Goal: Transaction & Acquisition: Purchase product/service

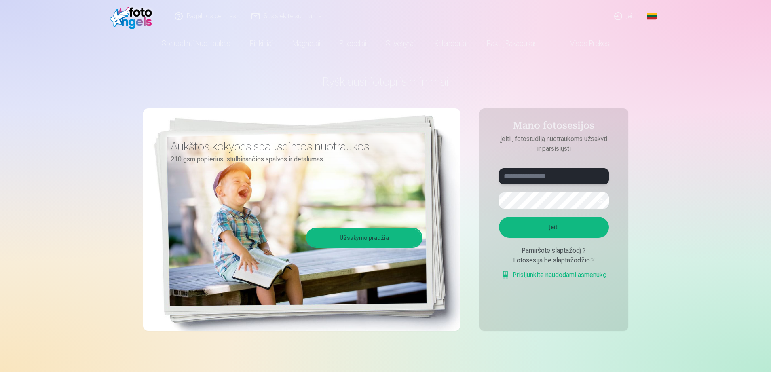
click at [513, 181] on input "text" at bounding box center [554, 176] width 110 height 16
type input "**********"
click at [562, 222] on button "Įeiti" at bounding box center [554, 227] width 110 height 21
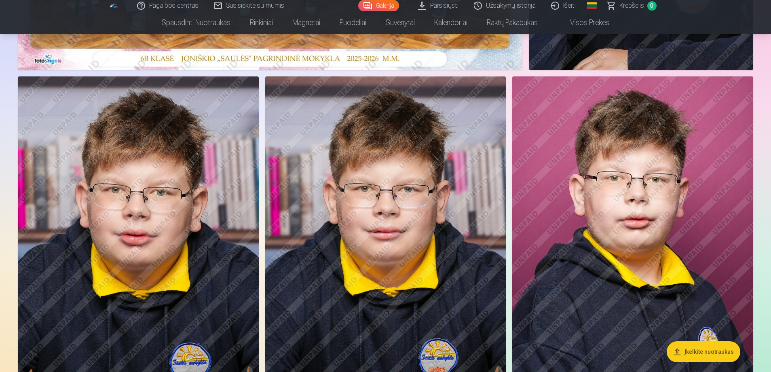
scroll to position [324, 0]
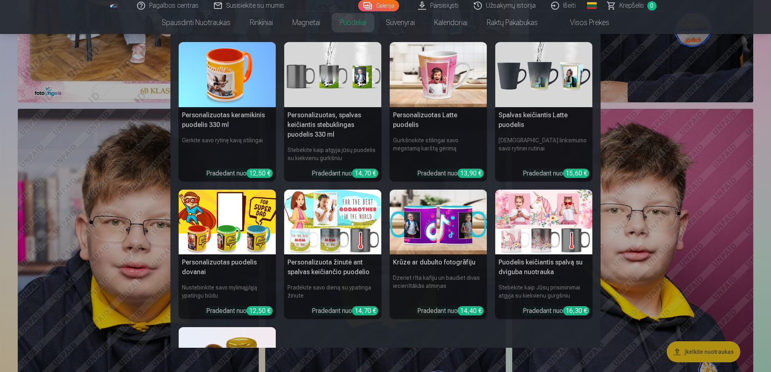
click at [70, 83] on nav "Personalizuotas keramikinis puodelis 330 ml Gerkite savo rytinę kavą stilingai …" at bounding box center [385, 191] width 771 height 314
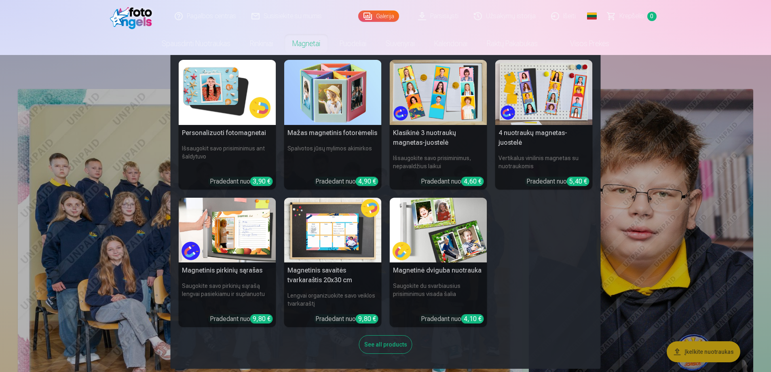
scroll to position [4, 0]
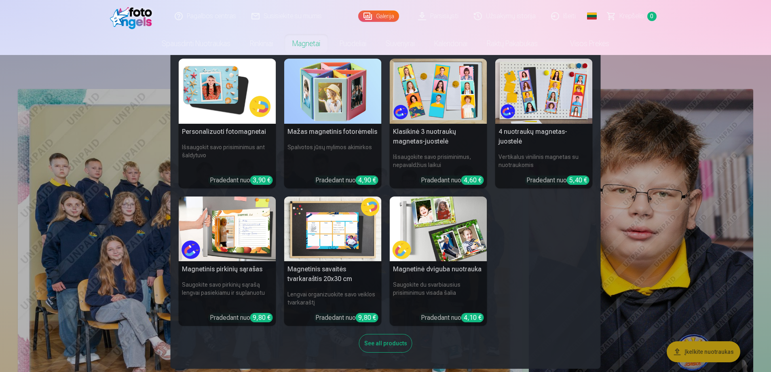
click at [74, 60] on nav "Personalizuoti fotomagnetai Išsaugokit savo prisiminimus ant šaldytuvo Pradedan…" at bounding box center [385, 212] width 771 height 314
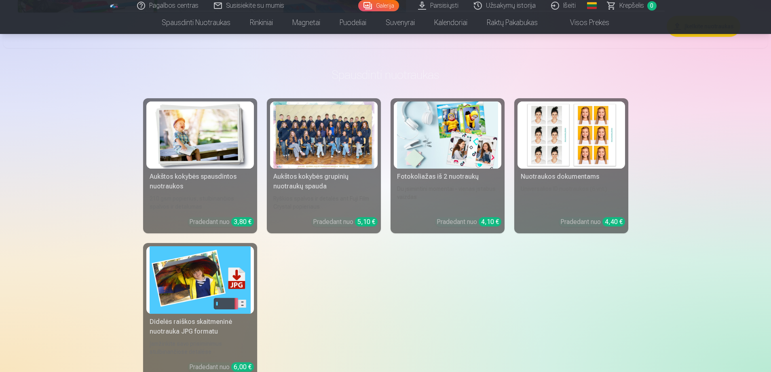
scroll to position [4206, 0]
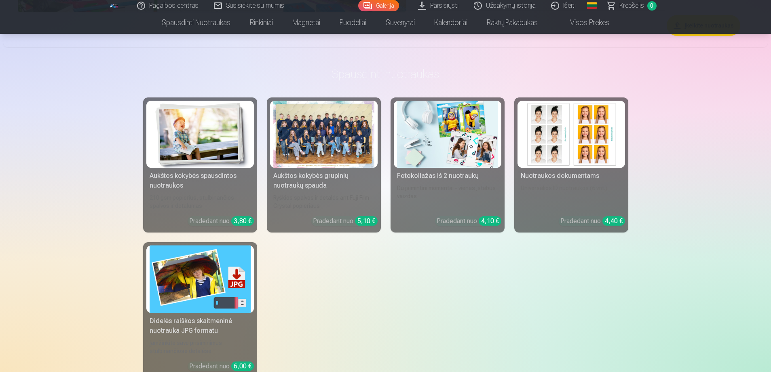
drag, startPoint x: 462, startPoint y: 218, endPoint x: 412, endPoint y: 243, distance: 56.1
click at [412, 243] on div "Aukštos kokybės spausdintos nuotraukos 210 gsm popierius, stulbinančios spalvos…" at bounding box center [385, 237] width 485 height 280
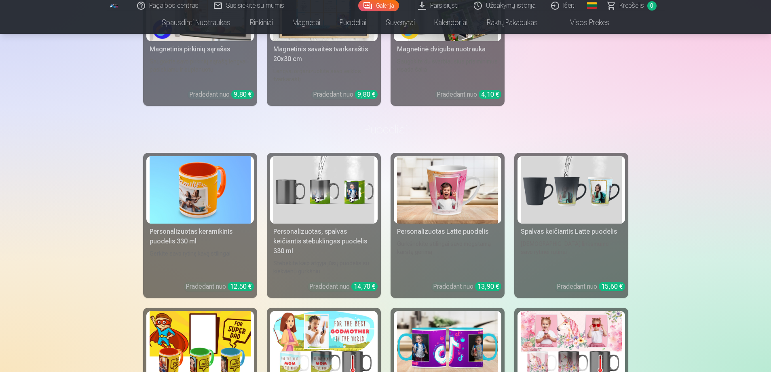
scroll to position [5015, 0]
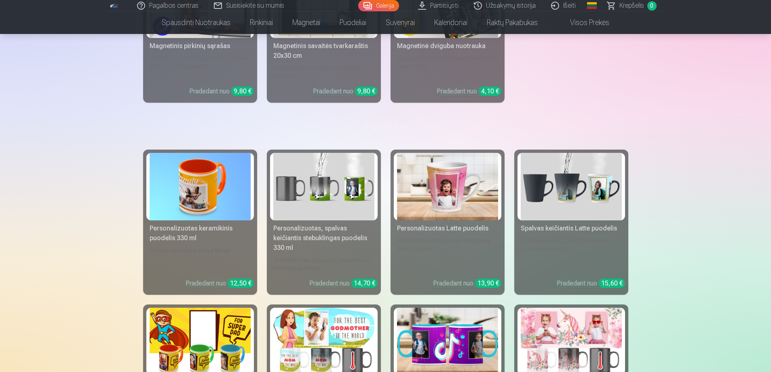
click at [341, 195] on img at bounding box center [323, 187] width 101 height 68
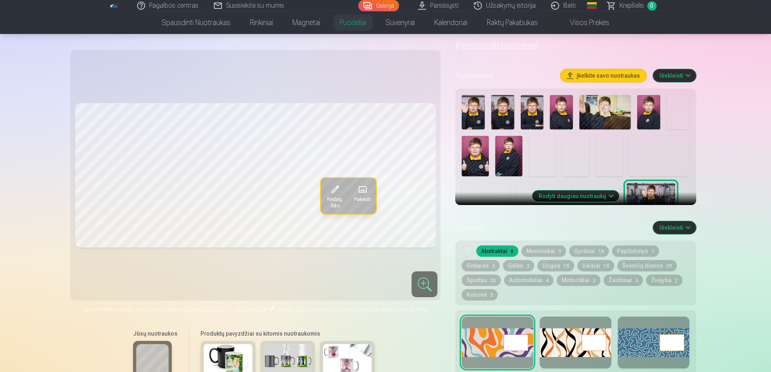
scroll to position [162, 0]
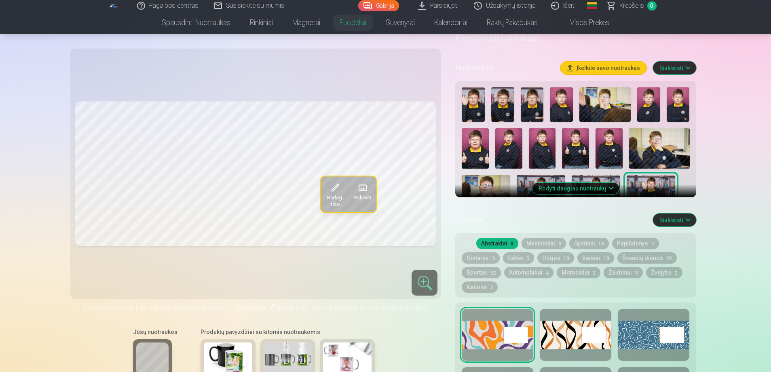
click at [502, 152] on img at bounding box center [508, 148] width 27 height 40
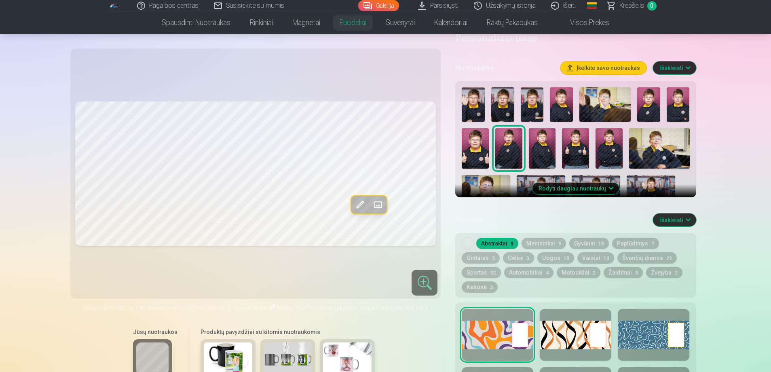
click at [535, 153] on img at bounding box center [542, 148] width 27 height 40
click at [566, 106] on img at bounding box center [561, 104] width 23 height 34
click at [482, 146] on img at bounding box center [475, 148] width 27 height 40
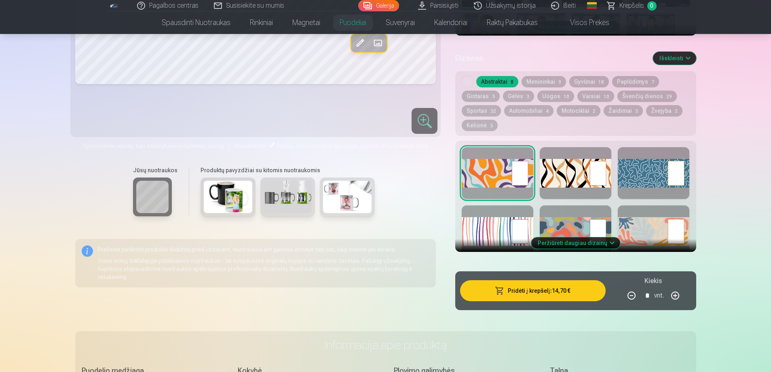
scroll to position [121, 0]
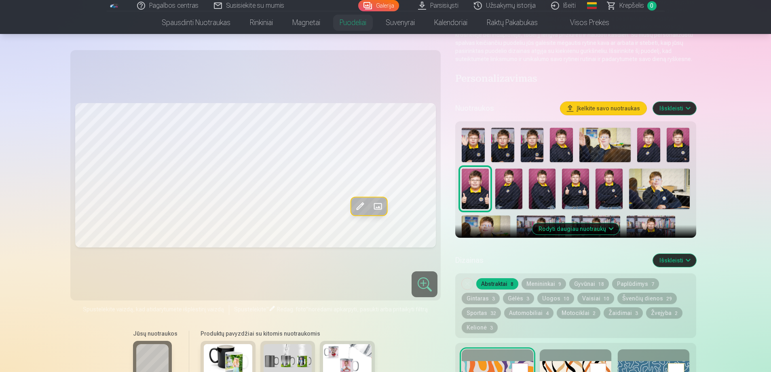
click at [601, 229] on button "Rodyti daugiau nuotraukų" at bounding box center [575, 228] width 87 height 11
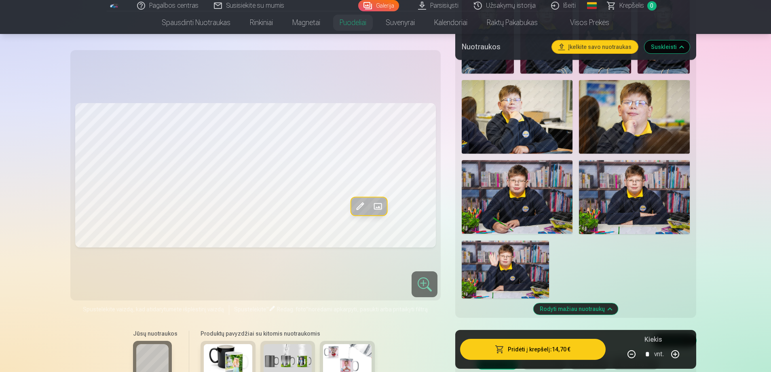
scroll to position [364, 0]
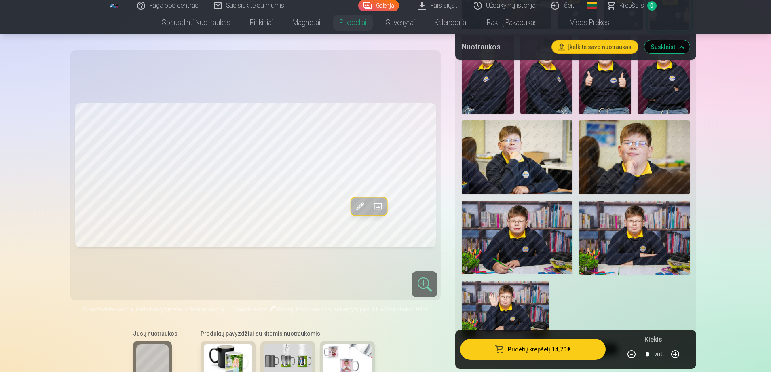
drag, startPoint x: 538, startPoint y: 226, endPoint x: 499, endPoint y: 227, distance: 38.8
drag, startPoint x: 499, startPoint y: 227, endPoint x: 372, endPoint y: 275, distance: 136.1
click at [372, 275] on div "Redag. foto Pakeisti" at bounding box center [255, 175] width 361 height 241
click at [421, 282] on div at bounding box center [425, 284] width 26 height 26
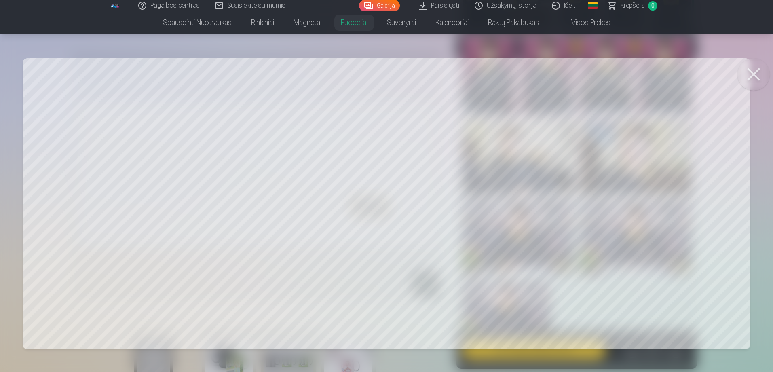
click at [755, 75] on button at bounding box center [754, 74] width 32 height 32
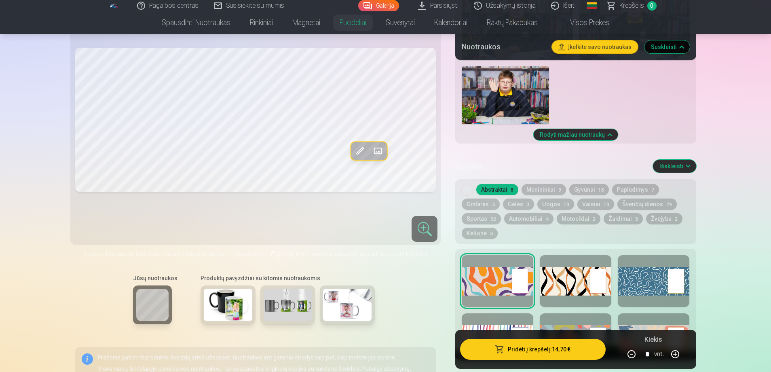
scroll to position [647, 0]
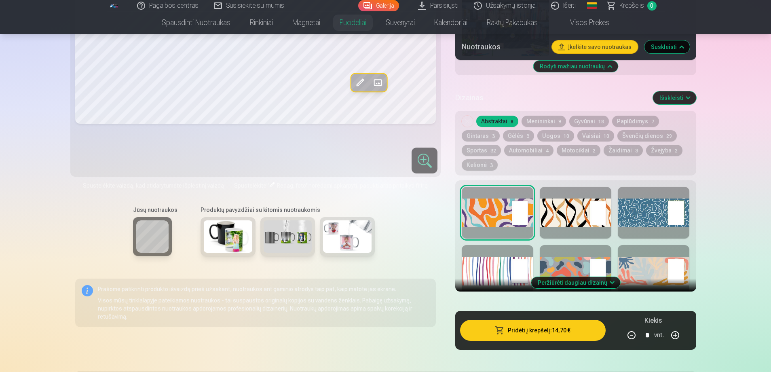
click at [571, 282] on button "Peržiūrėti daugiau dizainų" at bounding box center [575, 282] width 89 height 11
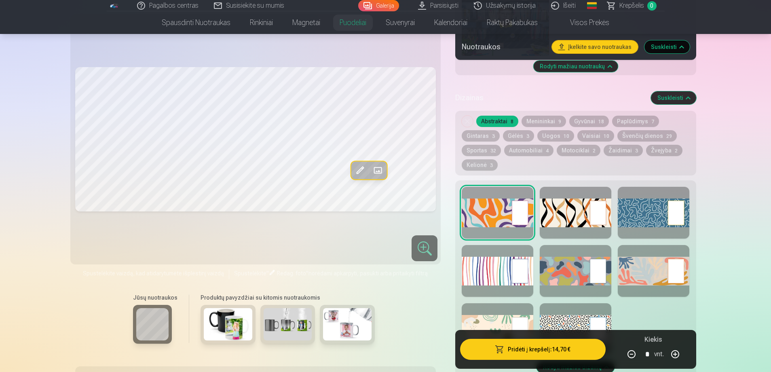
click at [556, 218] on div at bounding box center [576, 213] width 72 height 52
click at [644, 212] on div at bounding box center [654, 213] width 72 height 52
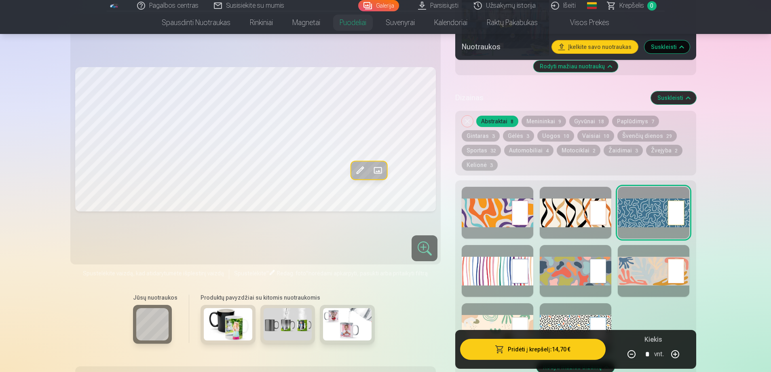
click at [500, 265] on div at bounding box center [498, 271] width 72 height 52
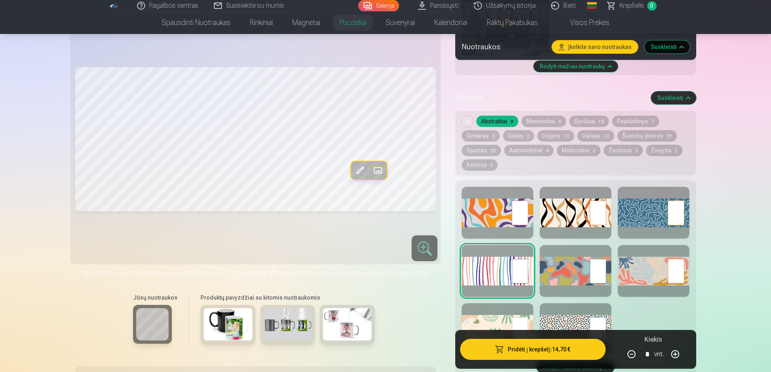
click at [551, 269] on div at bounding box center [576, 271] width 72 height 52
click at [639, 267] on div at bounding box center [654, 271] width 72 height 52
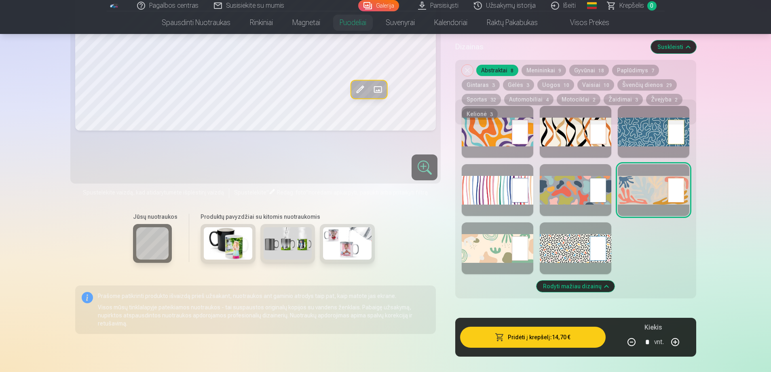
scroll to position [526, 0]
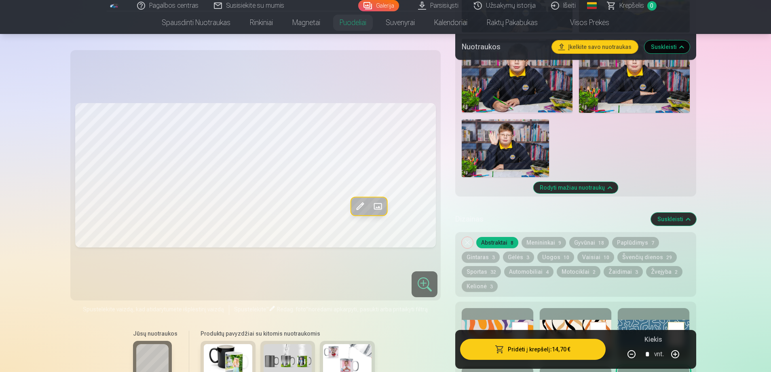
click at [540, 239] on button "Menininkai 9" at bounding box center [544, 242] width 44 height 11
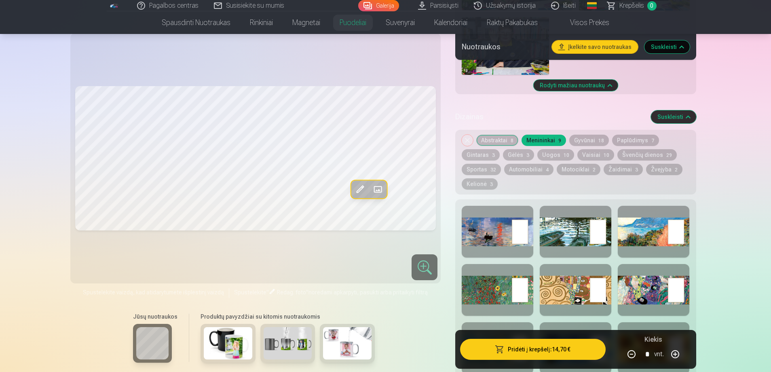
scroll to position [647, 0]
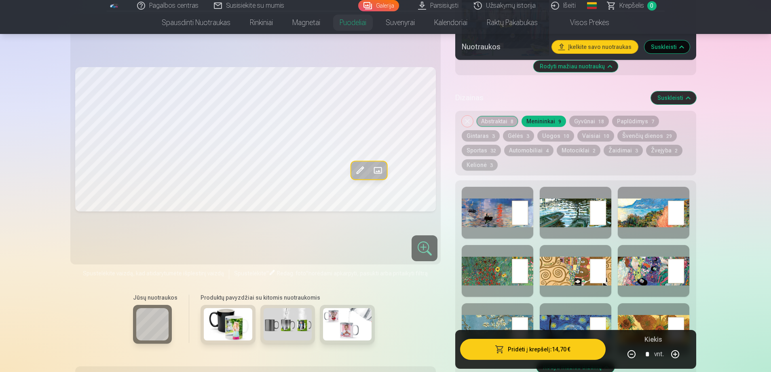
click at [504, 216] on div at bounding box center [498, 213] width 72 height 52
click at [573, 216] on div at bounding box center [576, 213] width 72 height 52
click at [645, 213] on div at bounding box center [654, 213] width 72 height 52
click at [498, 264] on div at bounding box center [498, 271] width 72 height 52
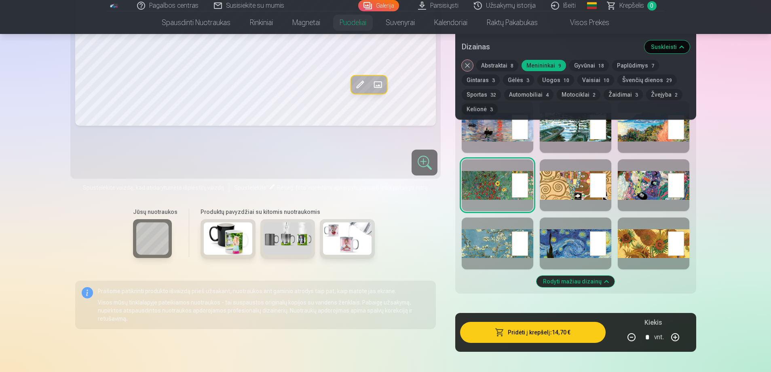
click at [575, 237] on div at bounding box center [576, 244] width 72 height 52
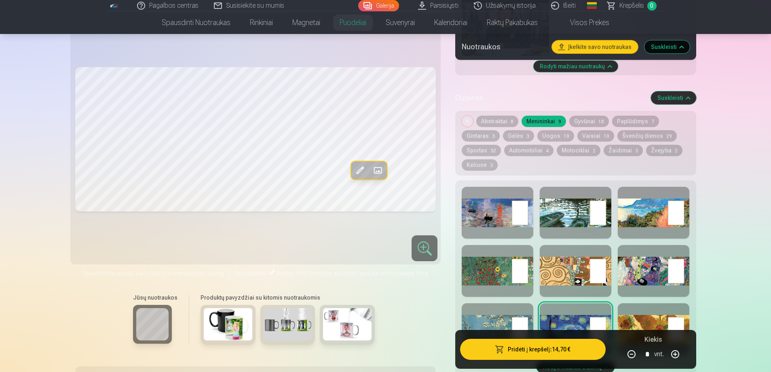
scroll to position [607, 0]
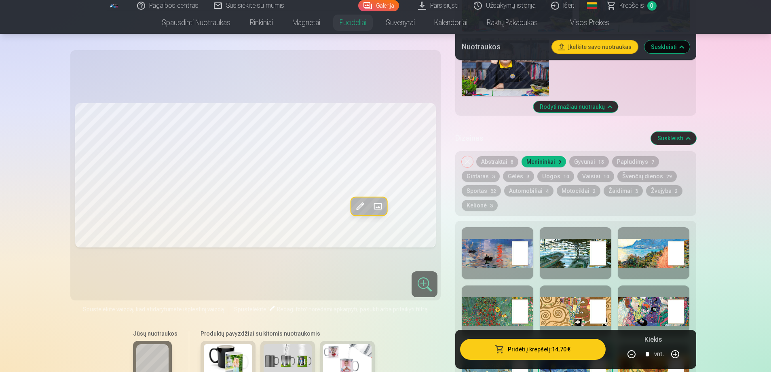
click at [587, 161] on button "Gyvūnai 18" at bounding box center [589, 161] width 40 height 11
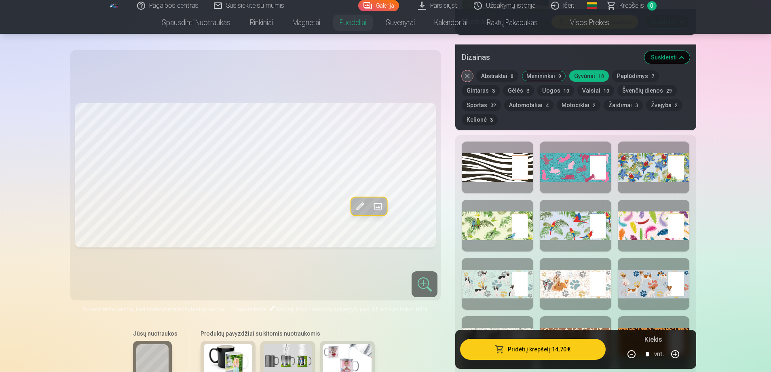
scroll to position [768, 0]
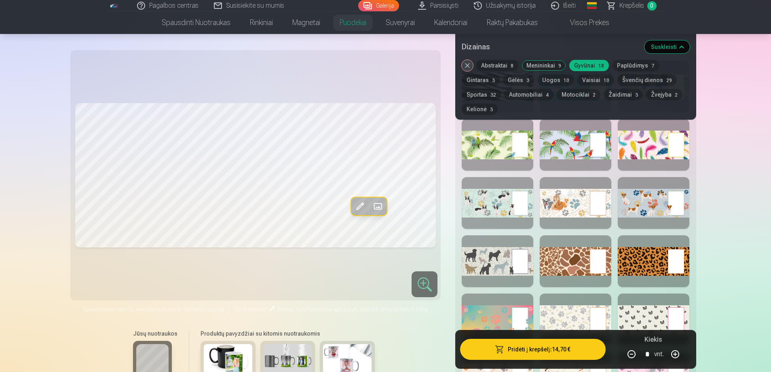
click at [632, 263] on div at bounding box center [654, 261] width 72 height 52
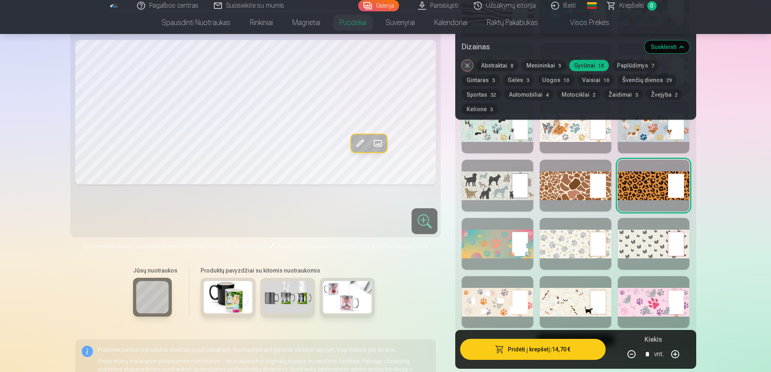
scroll to position [849, 0]
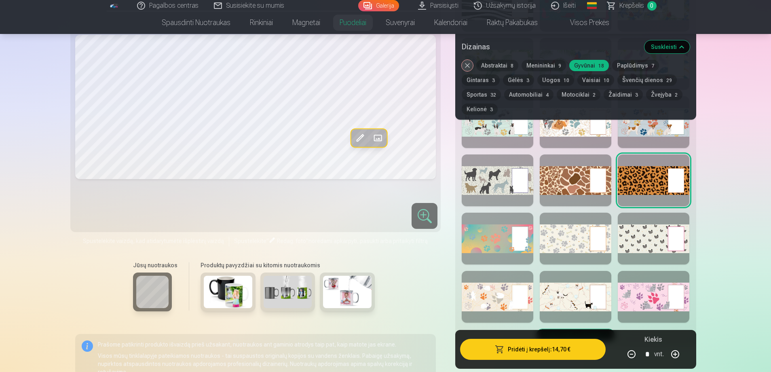
click at [579, 291] on div at bounding box center [576, 297] width 72 height 52
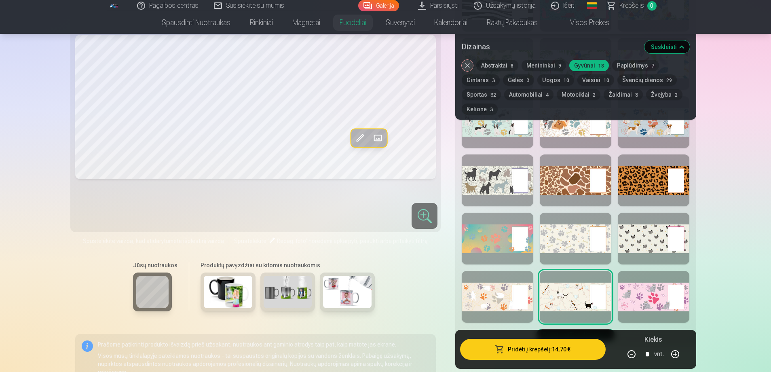
click at [497, 188] on div at bounding box center [498, 181] width 72 height 52
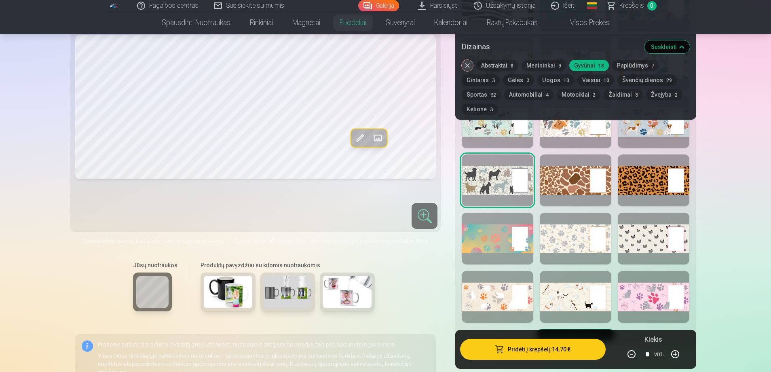
click at [628, 67] on button "Paplūdimys 7" at bounding box center [635, 65] width 47 height 11
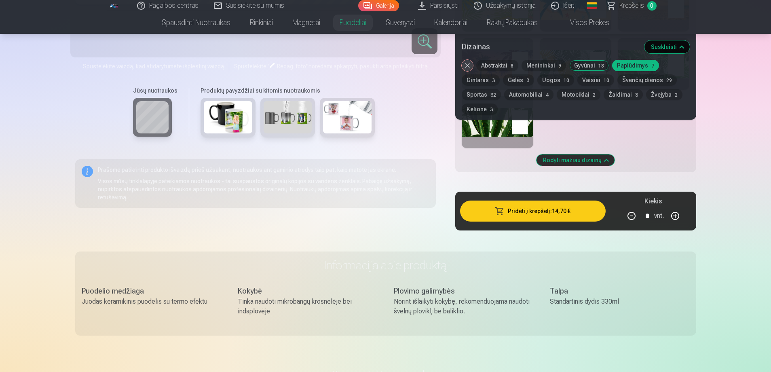
click at [506, 124] on div at bounding box center [498, 122] width 72 height 52
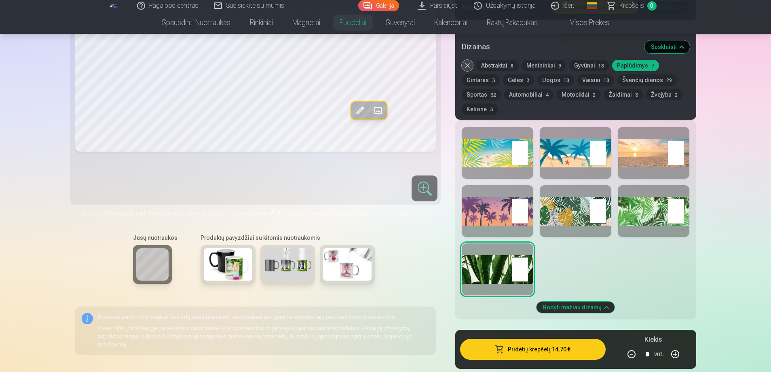
scroll to position [688, 0]
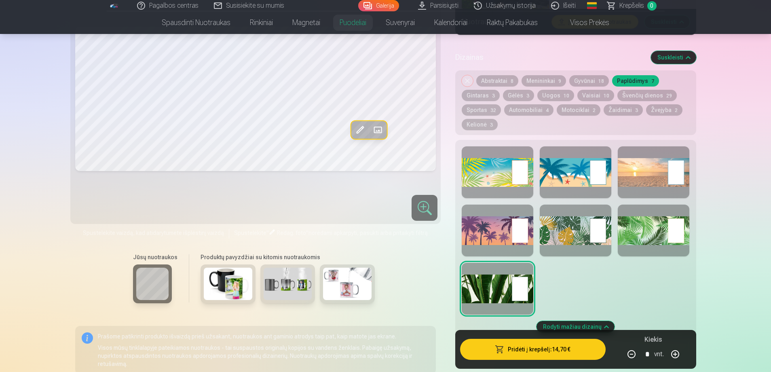
click at [495, 224] on div at bounding box center [498, 231] width 72 height 52
click at [477, 96] on button "Gintaras 3" at bounding box center [481, 95] width 38 height 11
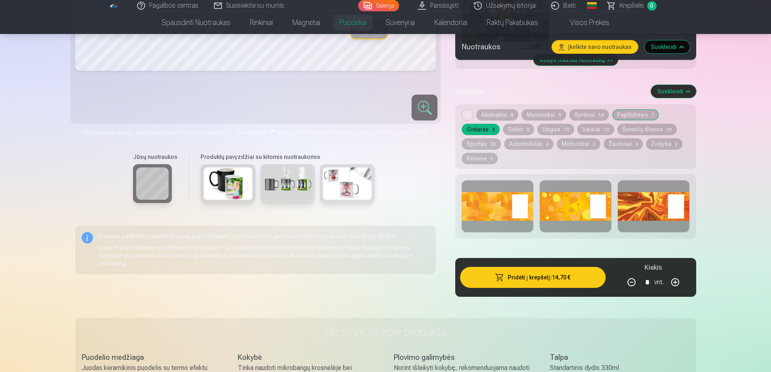
scroll to position [607, 0]
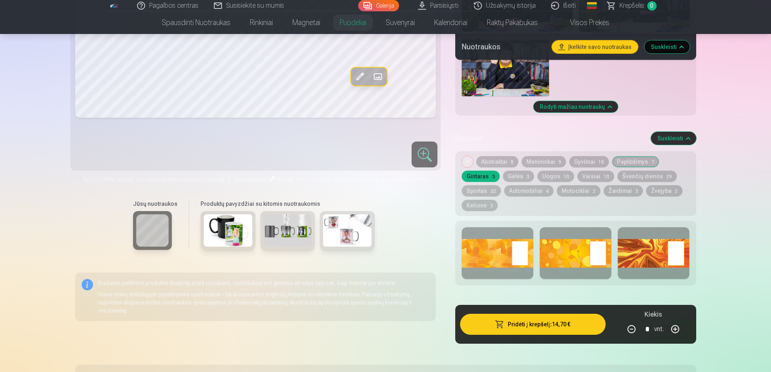
click at [522, 176] on button "Gėlės 3" at bounding box center [518, 176] width 31 height 11
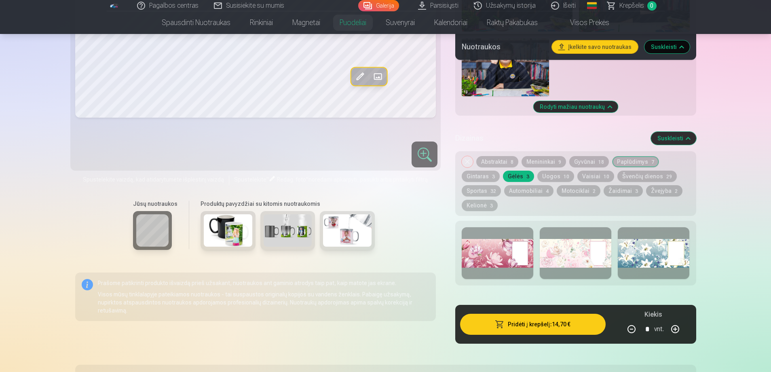
click at [548, 175] on button "Uogos 10" at bounding box center [556, 176] width 37 height 11
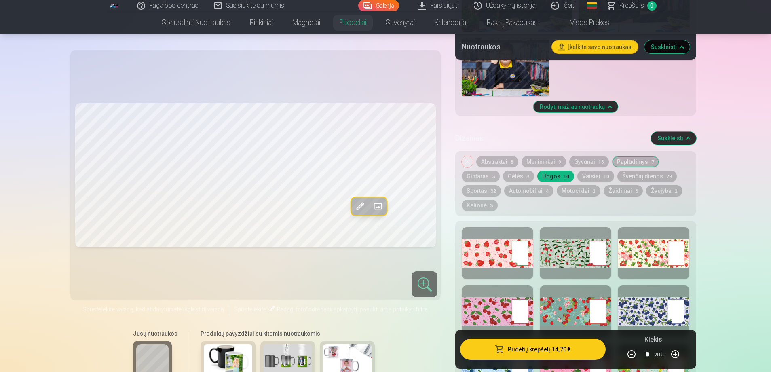
click at [593, 178] on button "Vaisiai 10" at bounding box center [596, 176] width 37 height 11
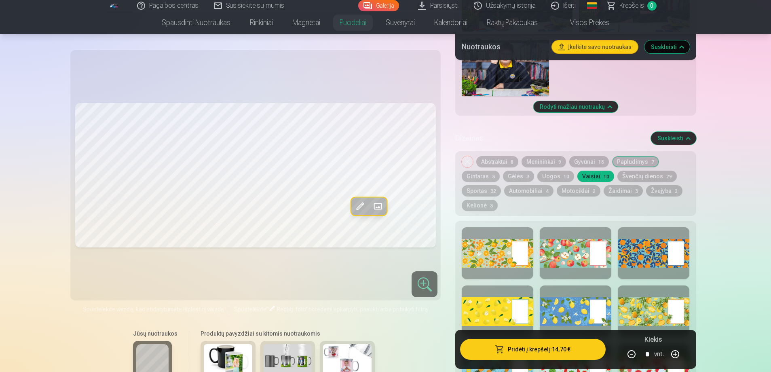
click at [636, 175] on button "Švenčių dienos 29" at bounding box center [647, 176] width 59 height 11
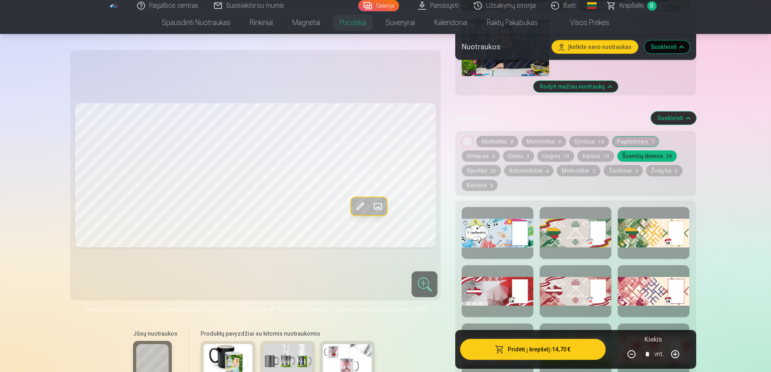
scroll to position [647, 0]
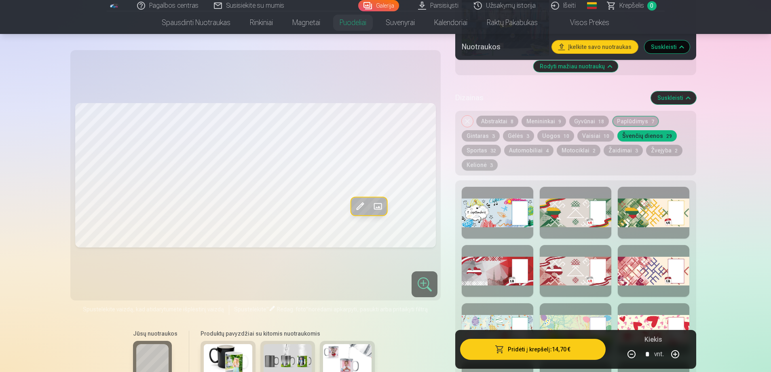
click at [505, 216] on div at bounding box center [498, 213] width 72 height 52
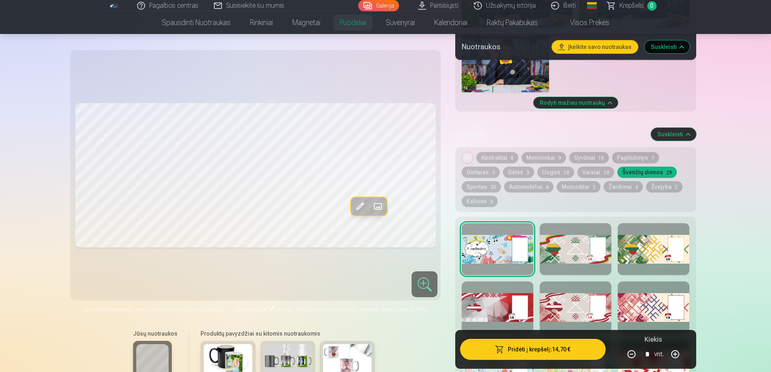
scroll to position [607, 0]
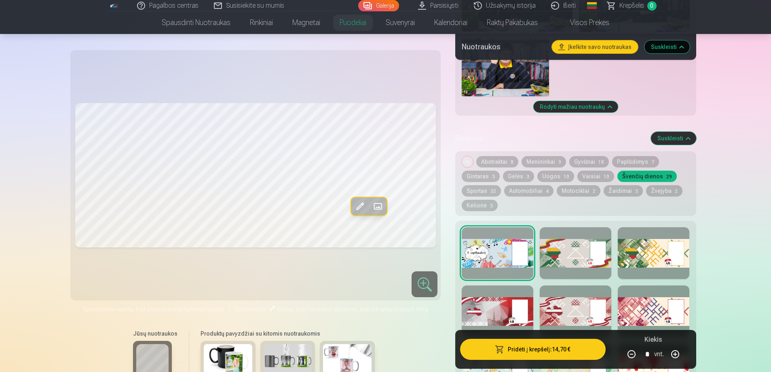
click at [484, 192] on button "Sportas 32" at bounding box center [481, 190] width 39 height 11
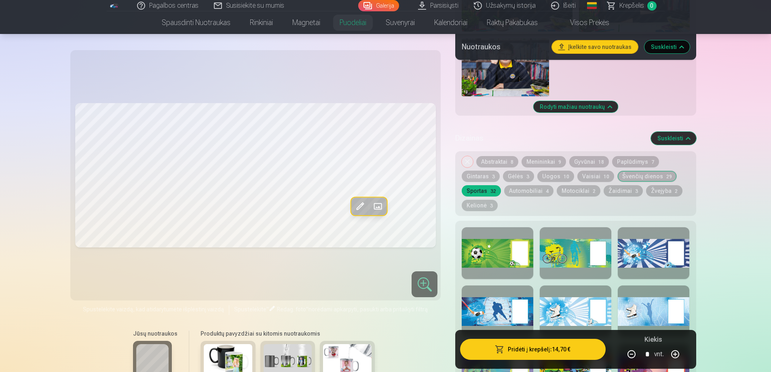
click at [508, 248] on div at bounding box center [498, 253] width 72 height 52
click at [560, 255] on div at bounding box center [576, 253] width 72 height 52
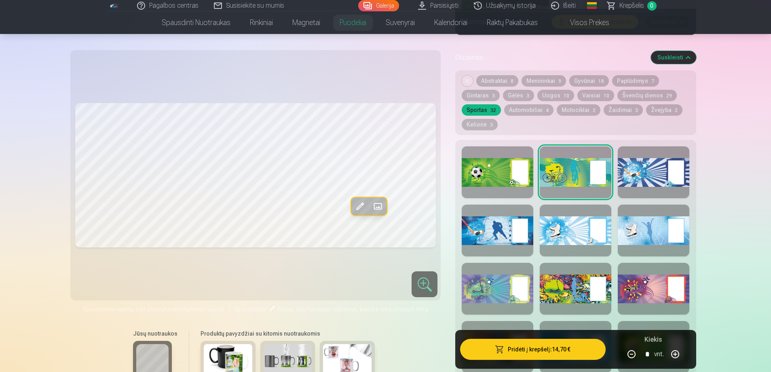
drag, startPoint x: 583, startPoint y: 279, endPoint x: 578, endPoint y: 284, distance: 7.2
click at [578, 284] on div at bounding box center [576, 289] width 72 height 52
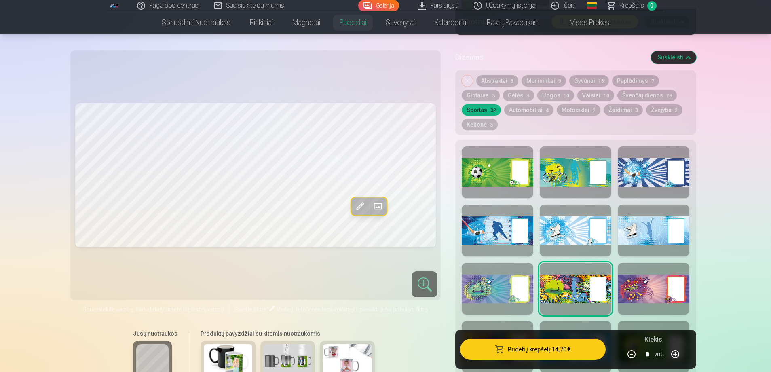
click at [643, 286] on div at bounding box center [654, 289] width 72 height 52
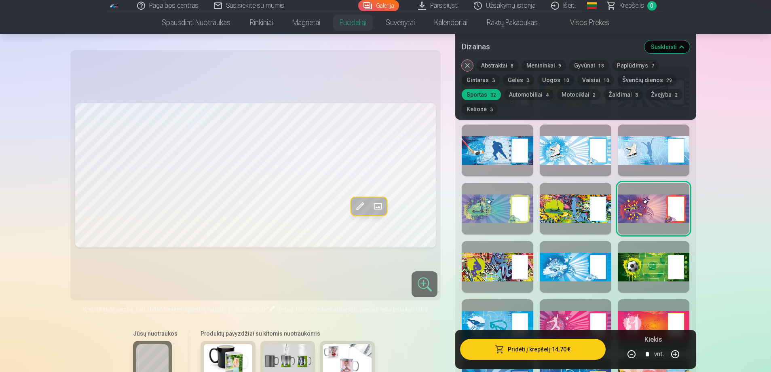
scroll to position [768, 0]
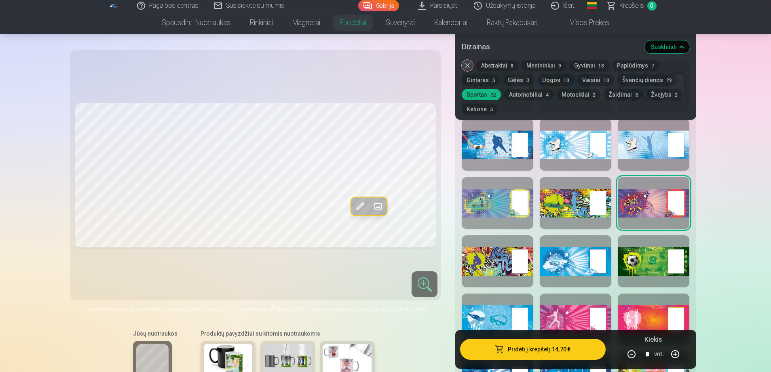
click at [506, 267] on div at bounding box center [498, 261] width 72 height 52
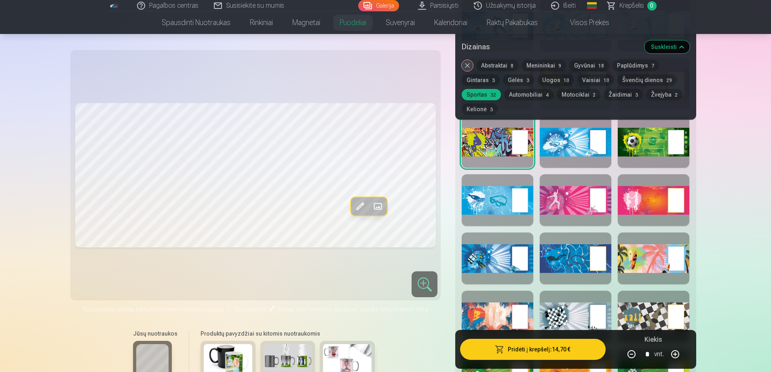
scroll to position [890, 0]
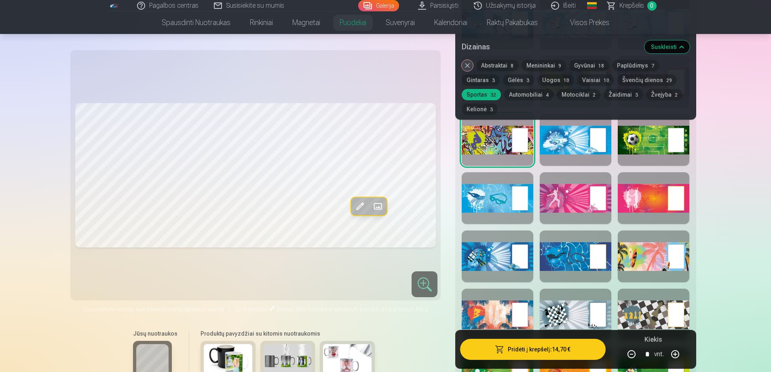
click at [501, 214] on div at bounding box center [498, 198] width 72 height 52
click at [489, 257] on div at bounding box center [498, 257] width 72 height 52
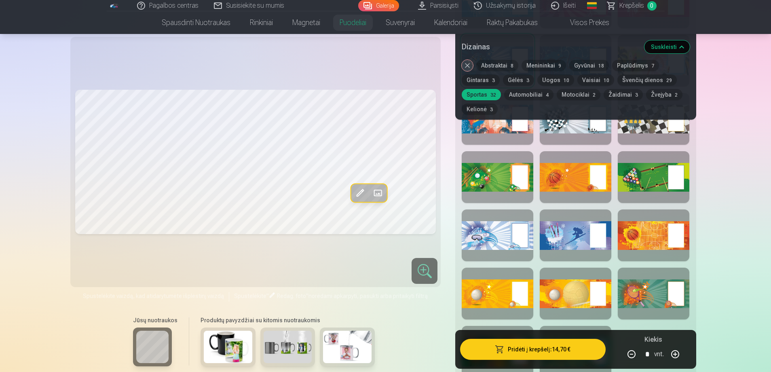
scroll to position [1132, 0]
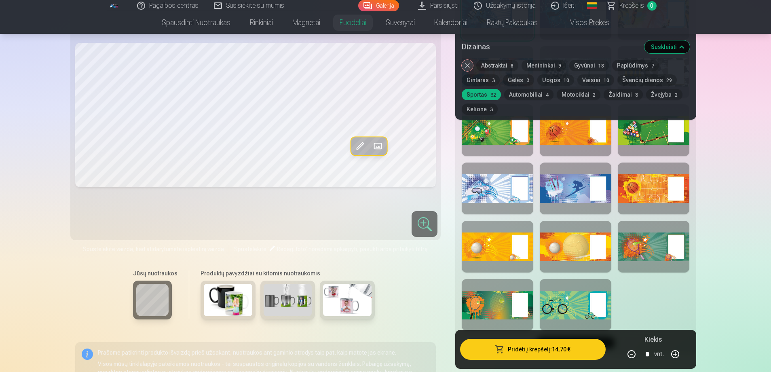
click at [544, 97] on button "Automobiliai 4" at bounding box center [528, 94] width 49 height 11
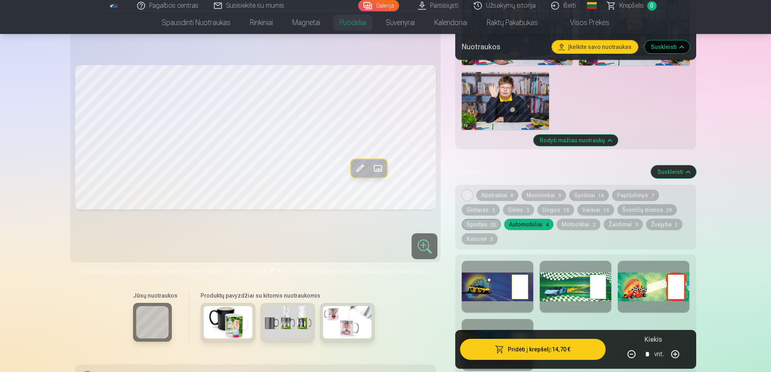
scroll to position [688, 0]
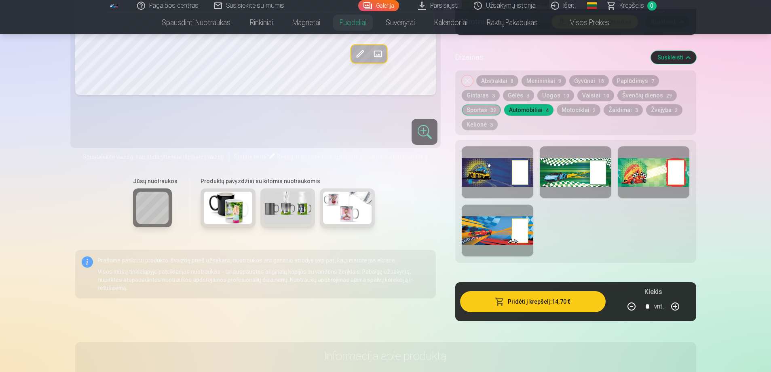
click at [504, 180] on div at bounding box center [498, 172] width 72 height 52
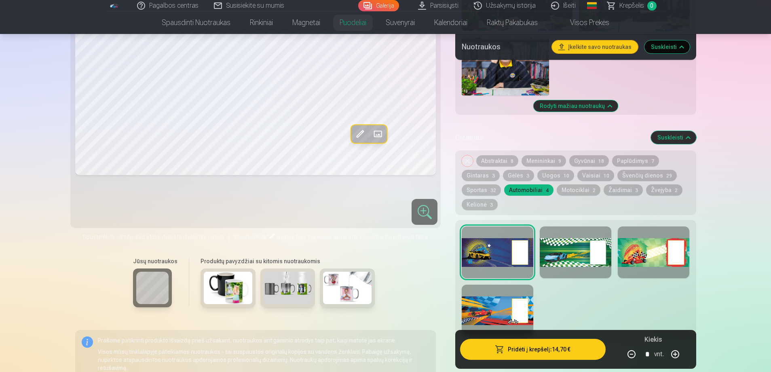
scroll to position [607, 0]
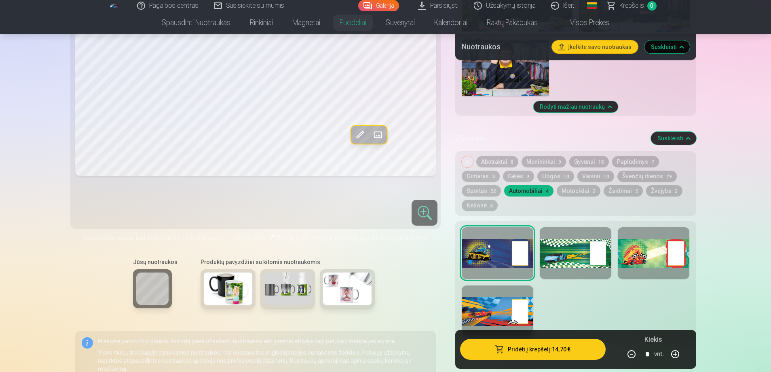
click at [578, 190] on button "Motociklai 2" at bounding box center [579, 190] width 44 height 11
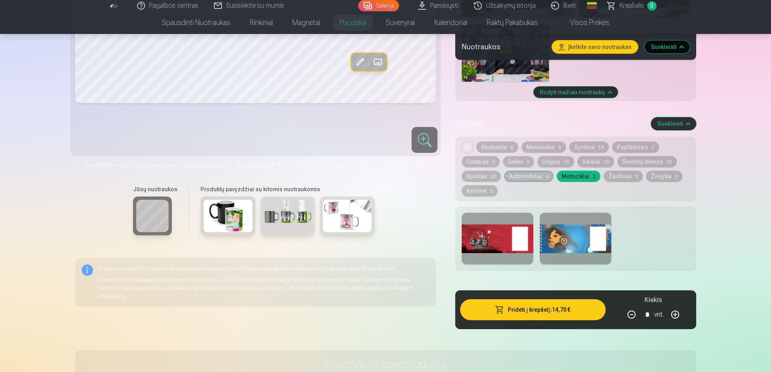
scroll to position [647, 0]
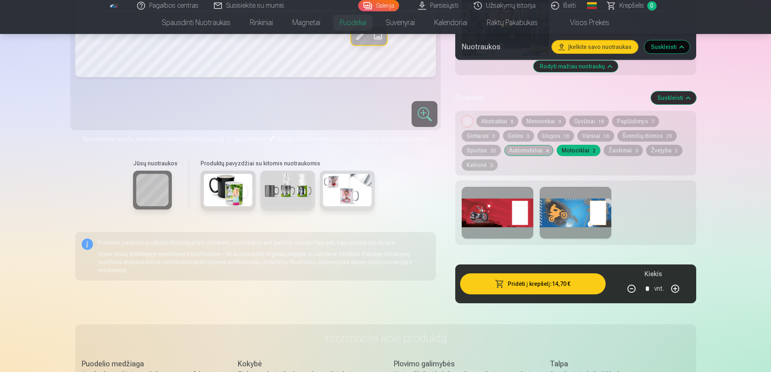
click at [618, 149] on button "Žaidimai 3" at bounding box center [623, 150] width 39 height 11
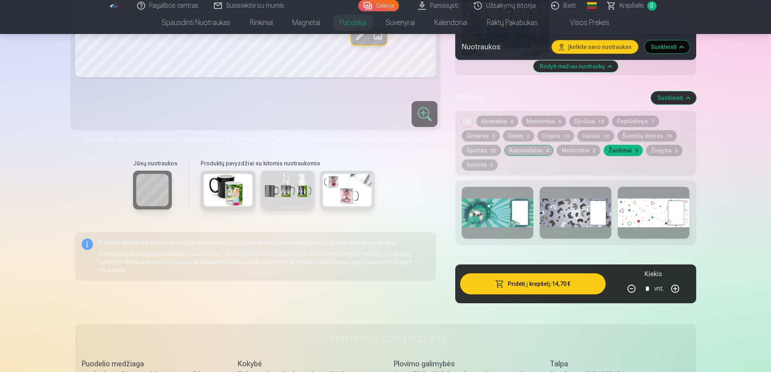
click at [505, 211] on div at bounding box center [498, 213] width 72 height 52
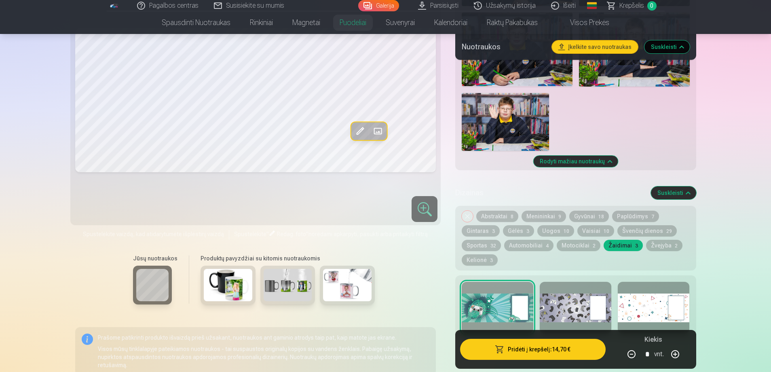
scroll to position [566, 0]
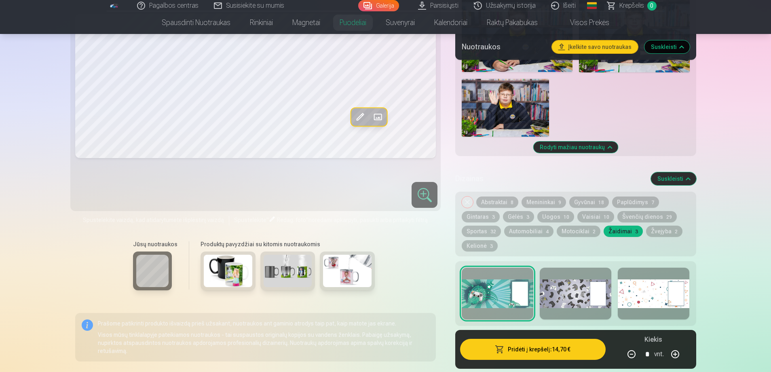
click at [572, 290] on div at bounding box center [576, 294] width 72 height 52
click at [641, 290] on div at bounding box center [654, 294] width 72 height 52
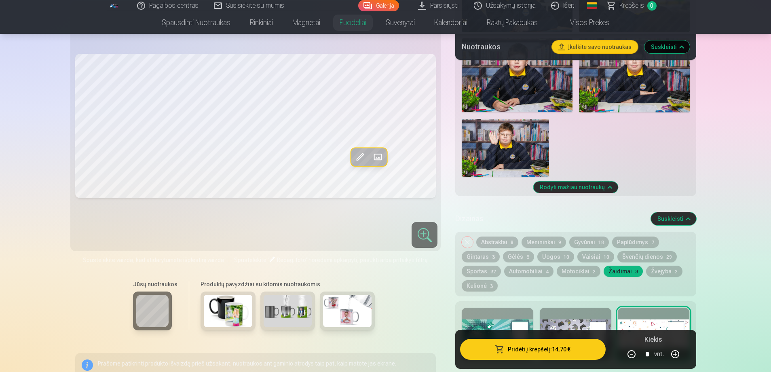
scroll to position [526, 0]
click at [656, 273] on button "Žvejyba 2" at bounding box center [664, 271] width 36 height 11
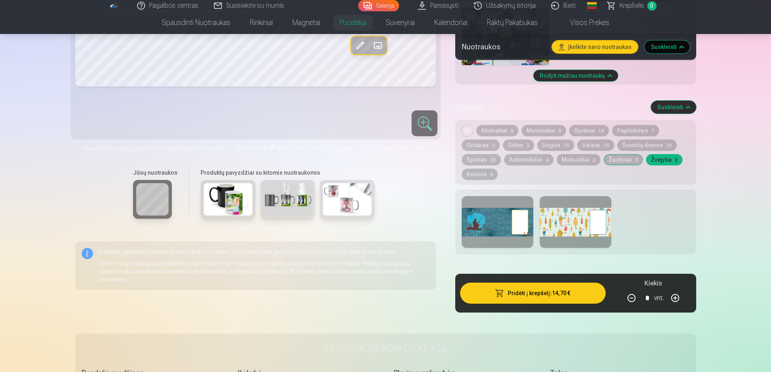
scroll to position [647, 0]
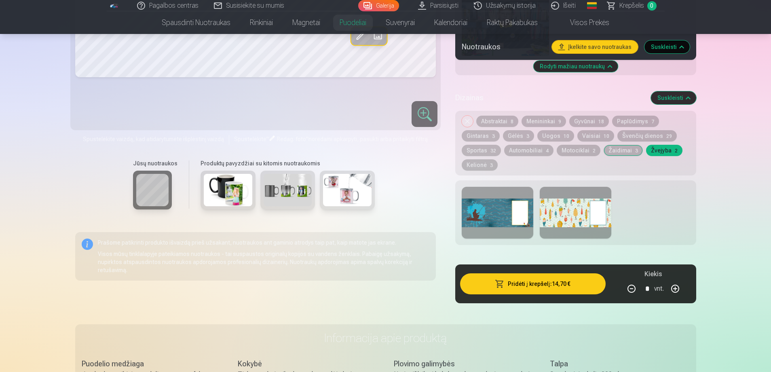
click at [491, 212] on div at bounding box center [498, 213] width 72 height 52
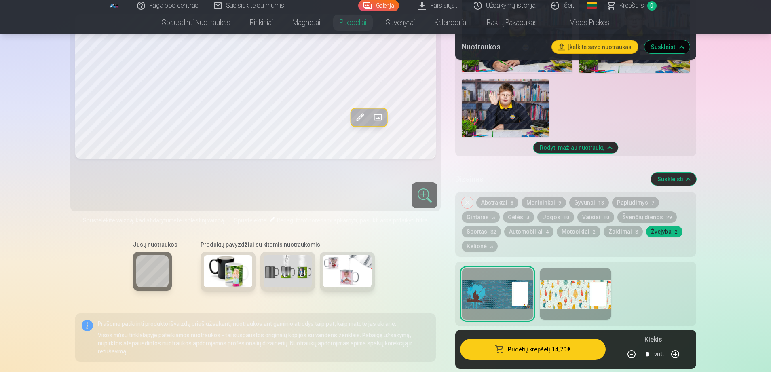
scroll to position [566, 0]
click at [485, 244] on button "Kelionė 3" at bounding box center [480, 245] width 36 height 11
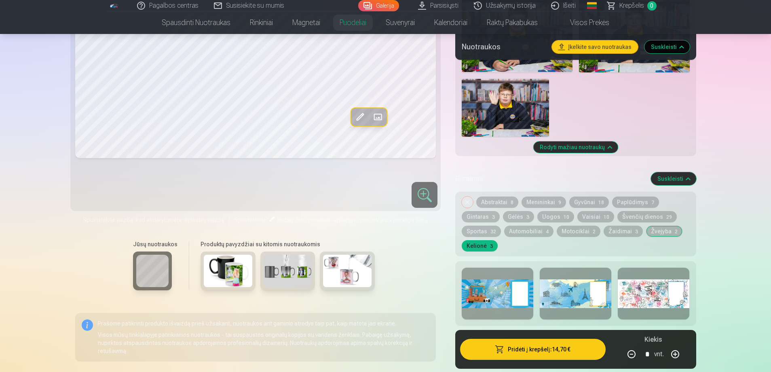
scroll to position [607, 0]
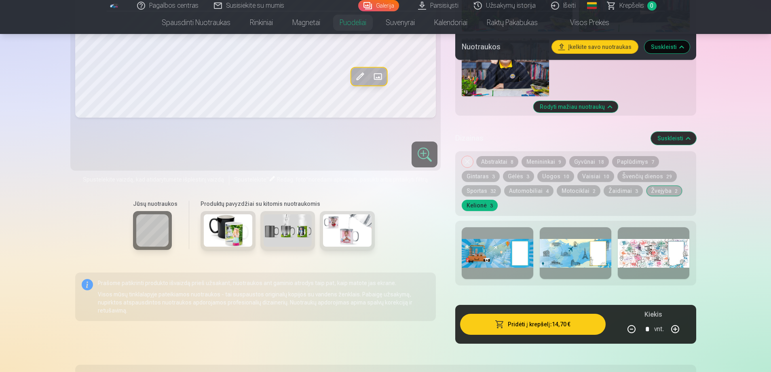
click at [493, 247] on div at bounding box center [498, 253] width 72 height 52
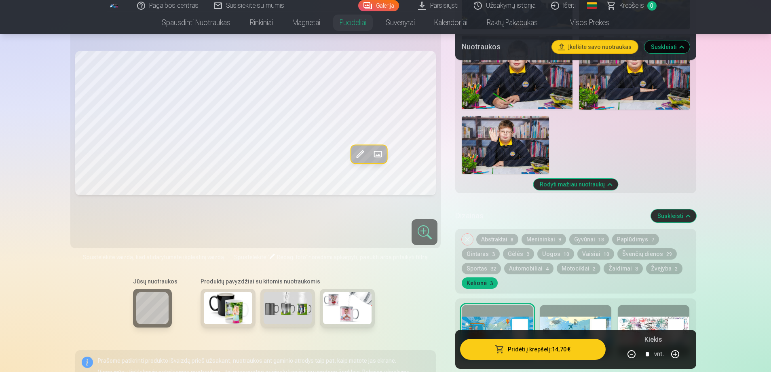
scroll to position [526, 0]
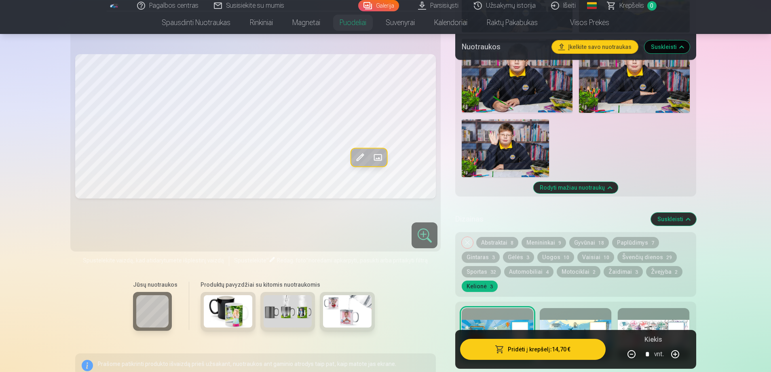
click at [575, 322] on div at bounding box center [576, 334] width 72 height 52
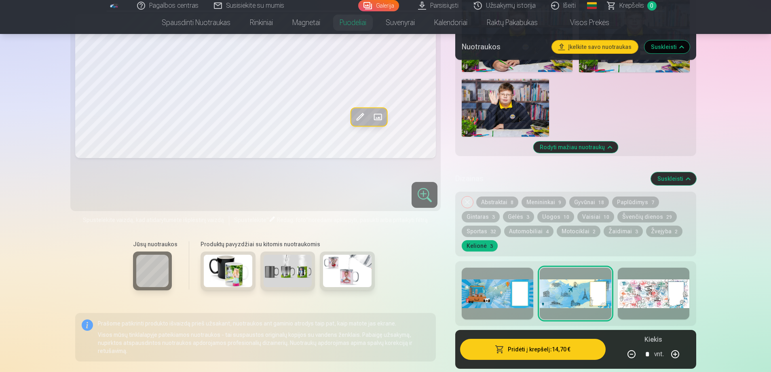
click at [630, 201] on button "Paplūdimys 7" at bounding box center [635, 202] width 47 height 11
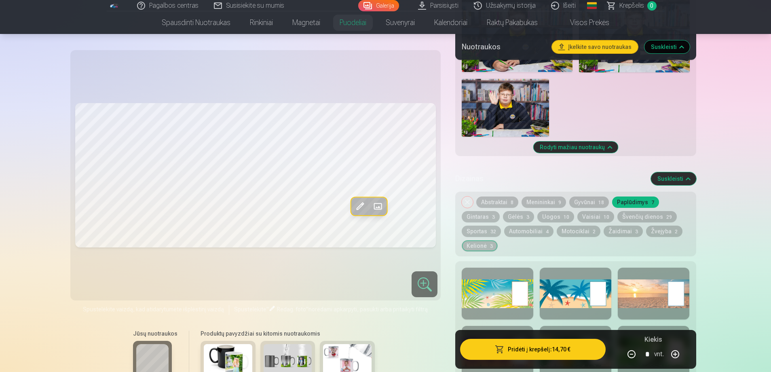
drag, startPoint x: 567, startPoint y: 237, endPoint x: 549, endPoint y: 241, distance: 18.3
drag, startPoint x: 549, startPoint y: 241, endPoint x: 512, endPoint y: 259, distance: 40.5
click at [512, 259] on div "Dizainas Suskleisti Nuimkite dizainą Abstraktai 8 Menininkai 9 Gyvūnai 18 Paplū…" at bounding box center [575, 318] width 241 height 304
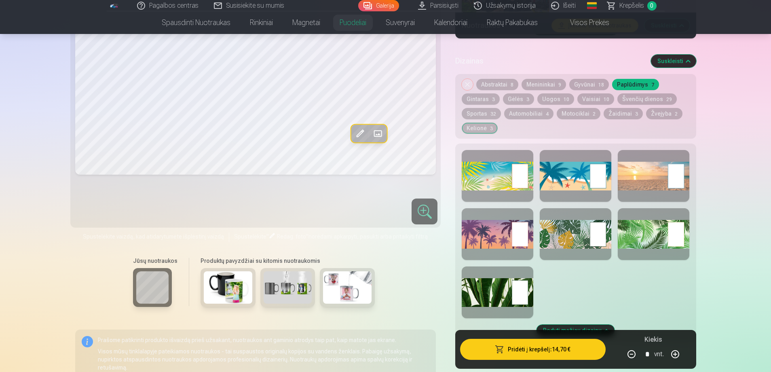
scroll to position [688, 0]
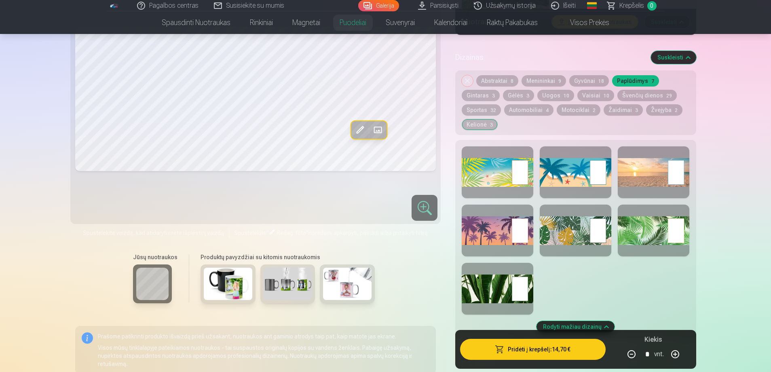
click at [495, 182] on div at bounding box center [498, 172] width 72 height 52
click at [487, 228] on div at bounding box center [498, 231] width 72 height 52
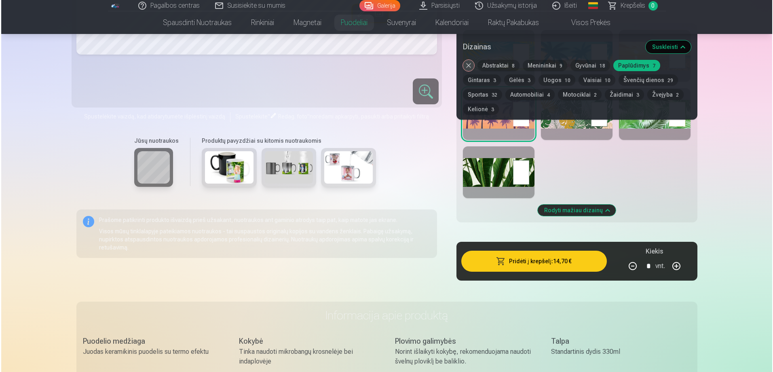
scroll to position [809, 0]
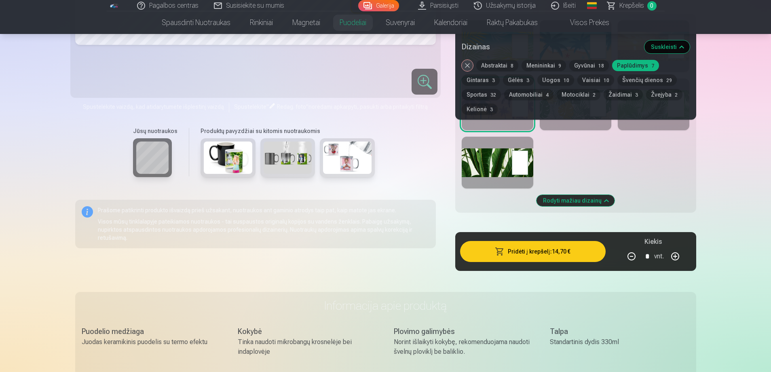
click at [538, 251] on button "Pridėti į krepšelį : 14,70 €" at bounding box center [532, 251] width 145 height 21
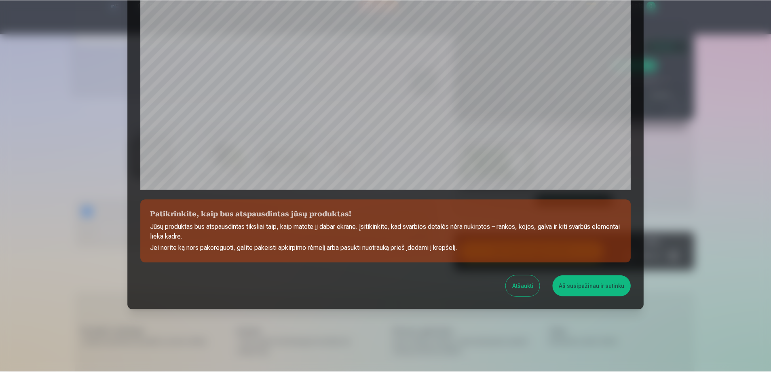
scroll to position [210, 0]
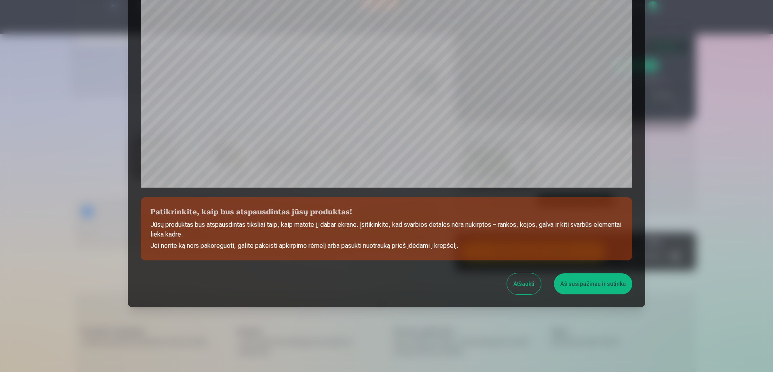
click at [578, 281] on button "Aš susipažinau ir sutinku" at bounding box center [593, 283] width 78 height 21
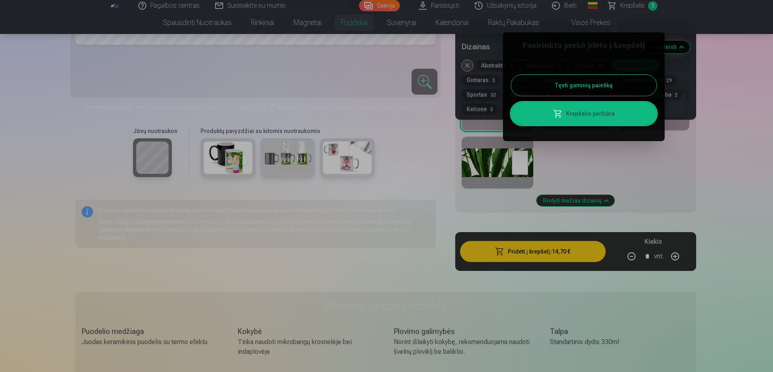
click at [294, 171] on div at bounding box center [386, 186] width 773 height 372
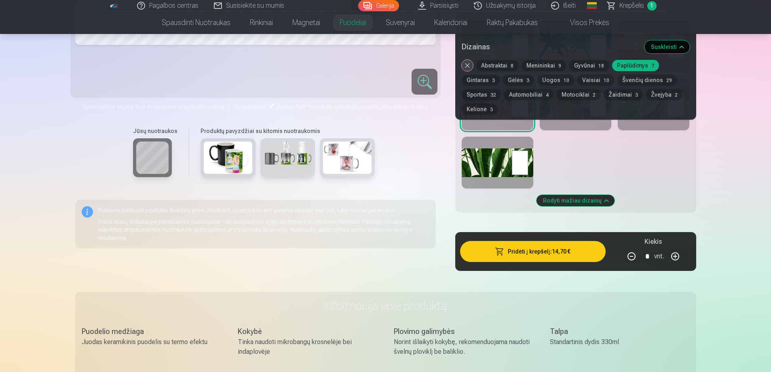
click at [222, 164] on img at bounding box center [228, 158] width 49 height 32
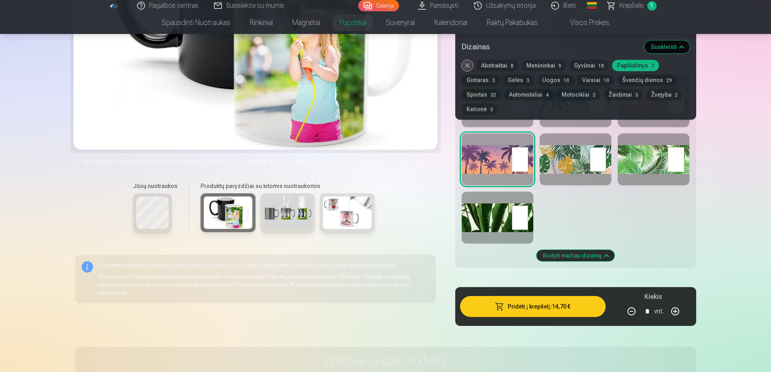
scroll to position [728, 0]
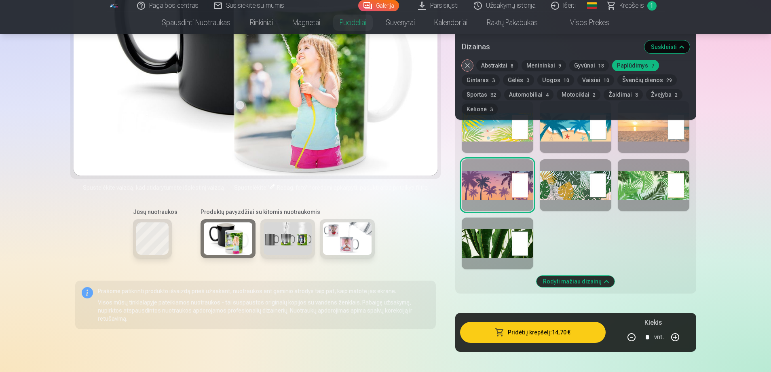
click at [300, 244] on img at bounding box center [288, 238] width 49 height 32
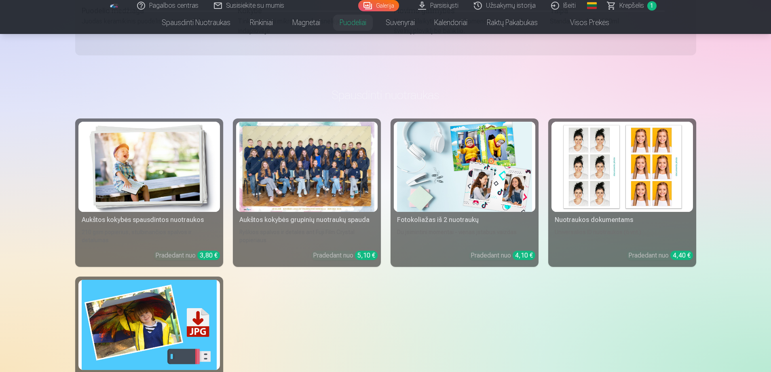
scroll to position [1173, 0]
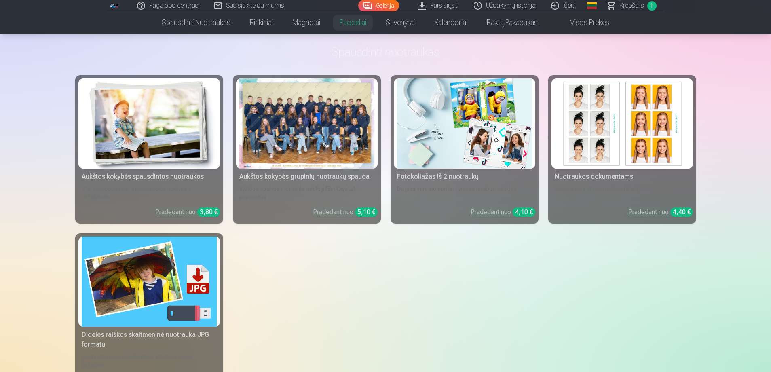
click at [335, 160] on div at bounding box center [306, 123] width 135 height 90
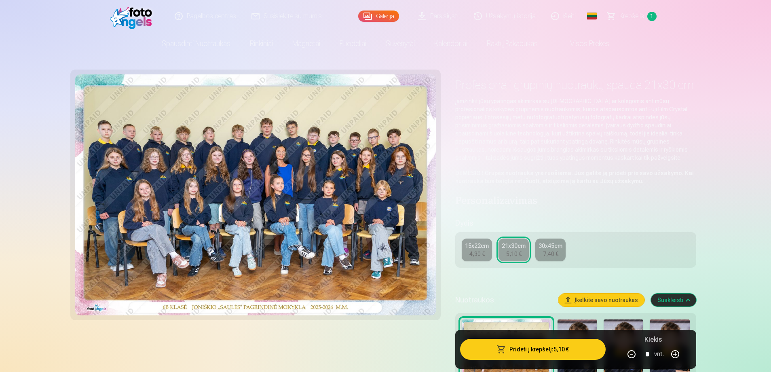
click at [477, 248] on div "15x22cm" at bounding box center [477, 246] width 24 height 8
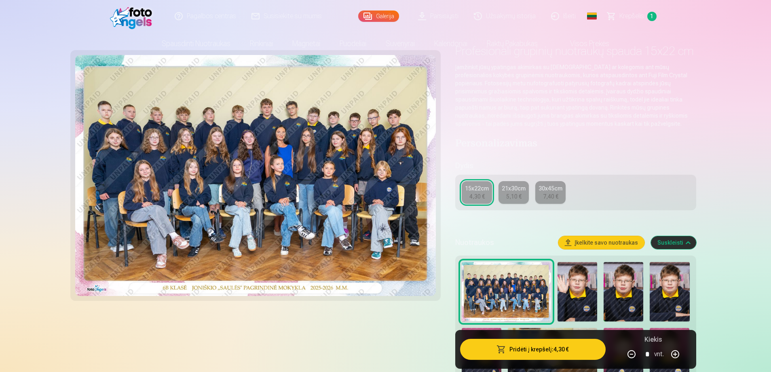
scroll to position [81, 0]
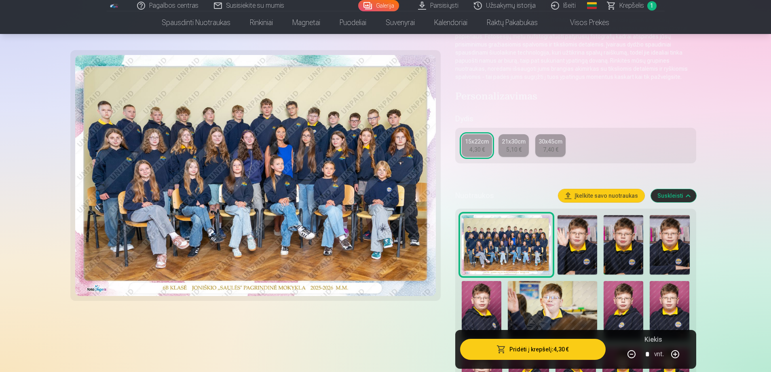
click at [545, 351] on button "Pridėti į krepšelį : 4,30 €" at bounding box center [532, 349] width 145 height 21
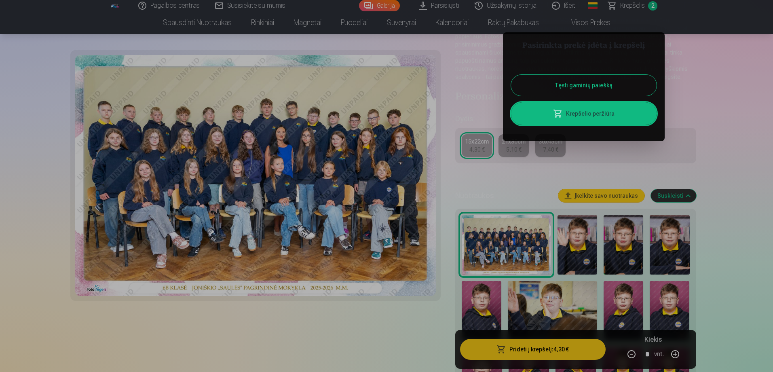
click at [578, 83] on button "Tęsti gaminių paiešką" at bounding box center [584, 85] width 146 height 21
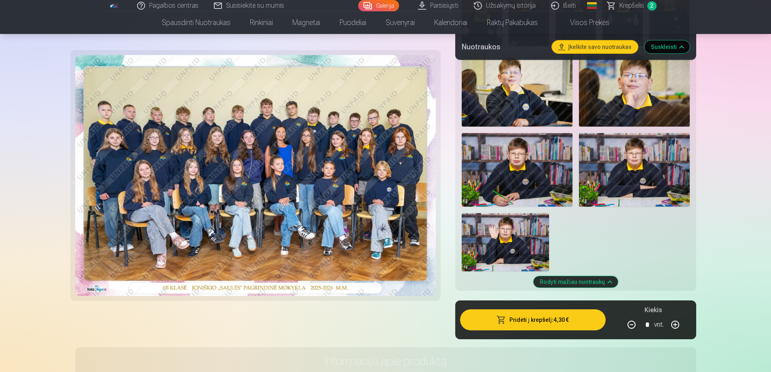
scroll to position [445, 0]
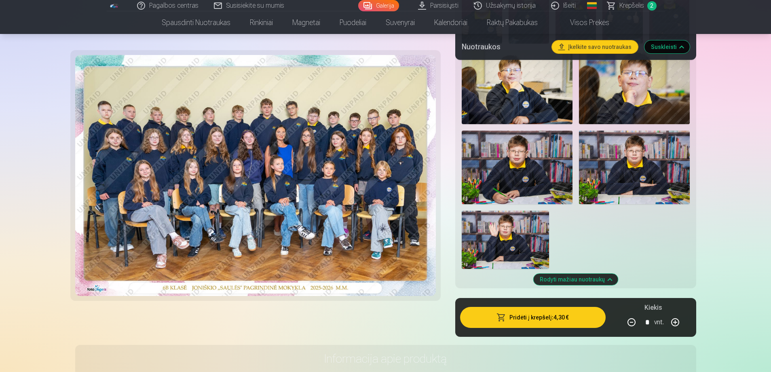
click at [612, 169] on img at bounding box center [634, 168] width 111 height 74
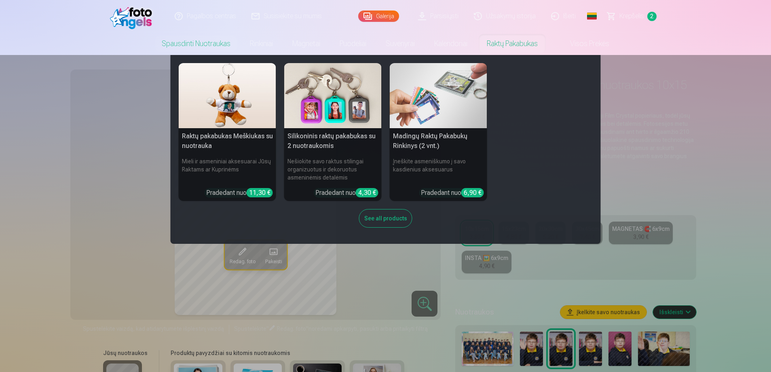
drag, startPoint x: 501, startPoint y: 42, endPoint x: 344, endPoint y: 96, distance: 165.4
click at [344, 96] on img at bounding box center [332, 95] width 97 height 65
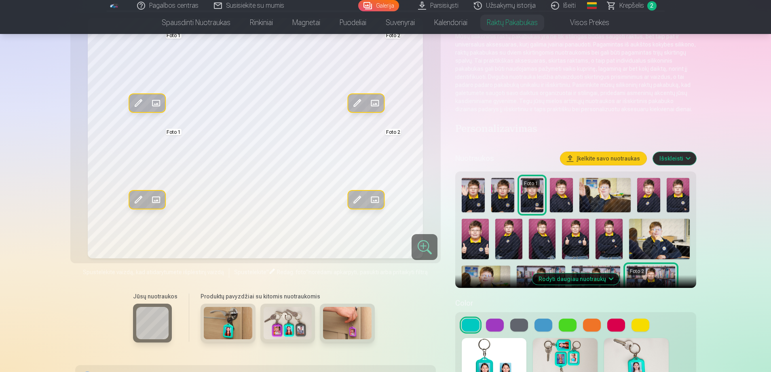
scroll to position [81, 0]
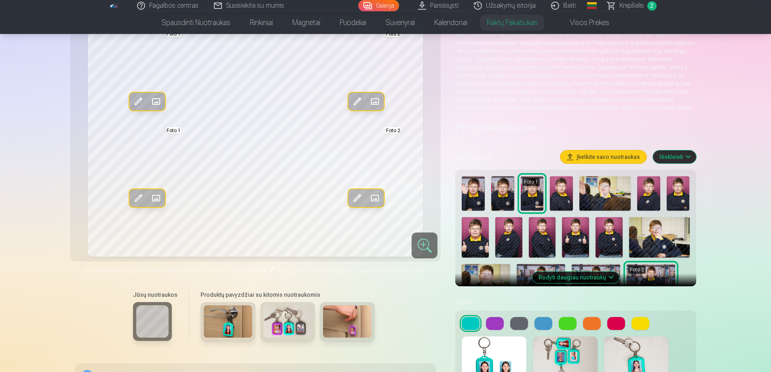
click at [223, 329] on img at bounding box center [228, 321] width 49 height 32
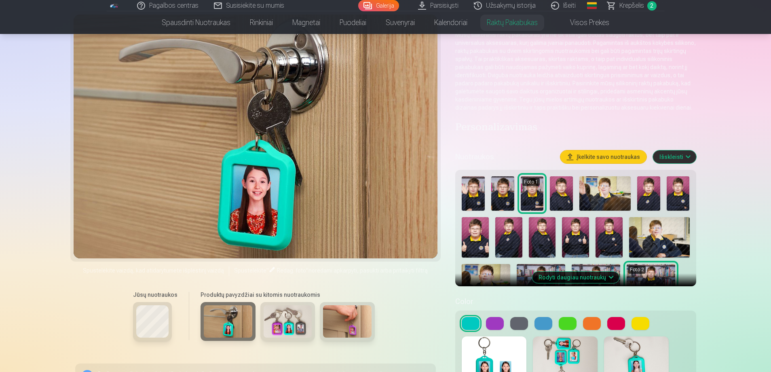
click at [290, 326] on img at bounding box center [288, 321] width 49 height 32
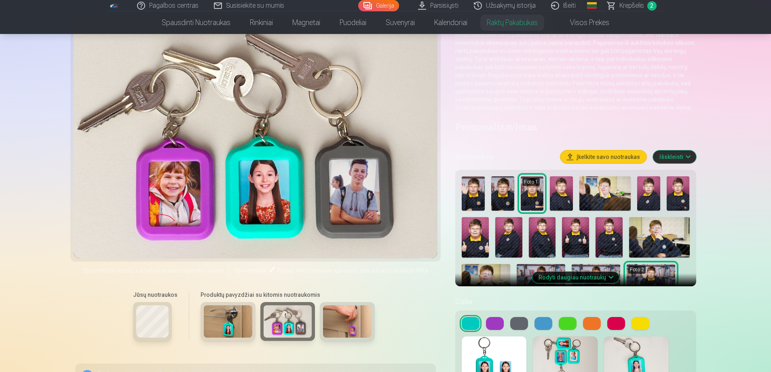
click at [332, 326] on img at bounding box center [347, 321] width 49 height 32
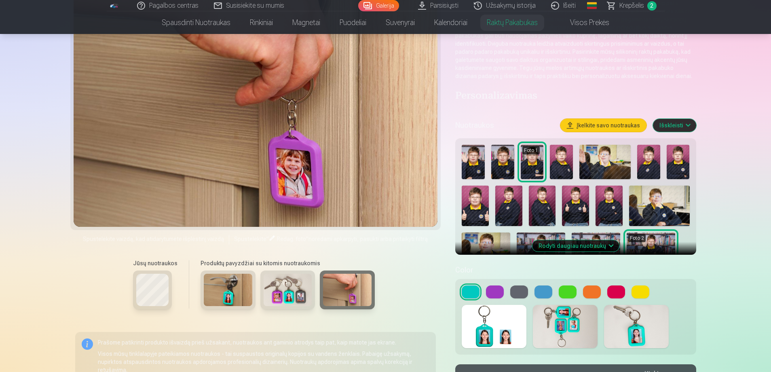
scroll to position [162, 0]
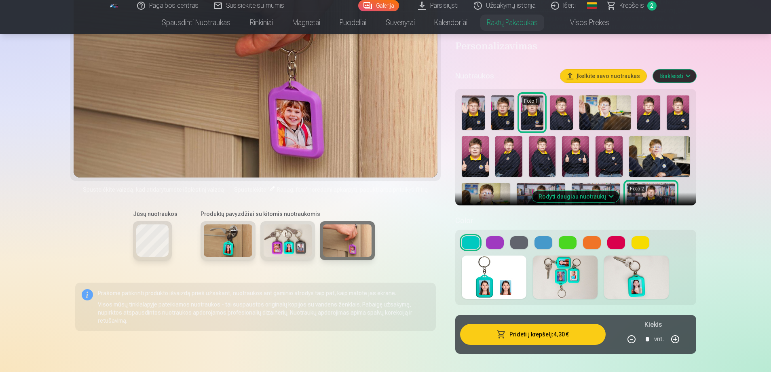
click at [502, 270] on img at bounding box center [494, 277] width 65 height 43
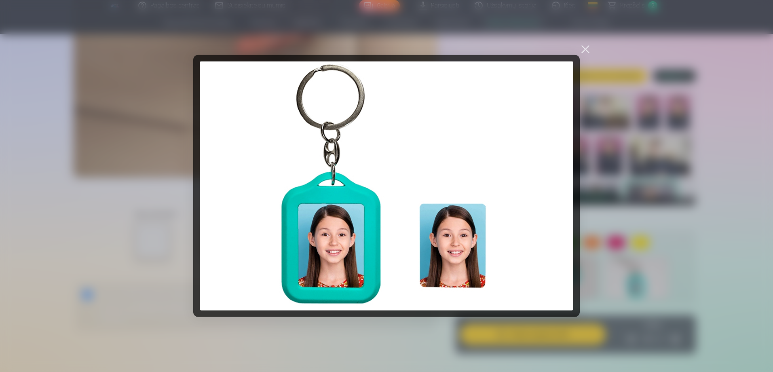
click at [588, 49] on div at bounding box center [585, 49] width 11 height 11
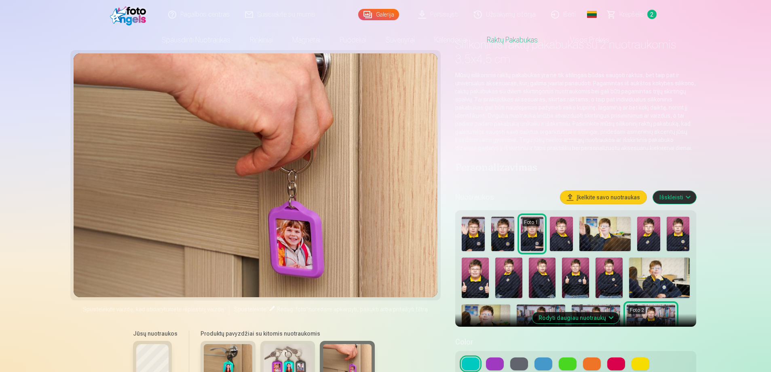
scroll to position [0, 0]
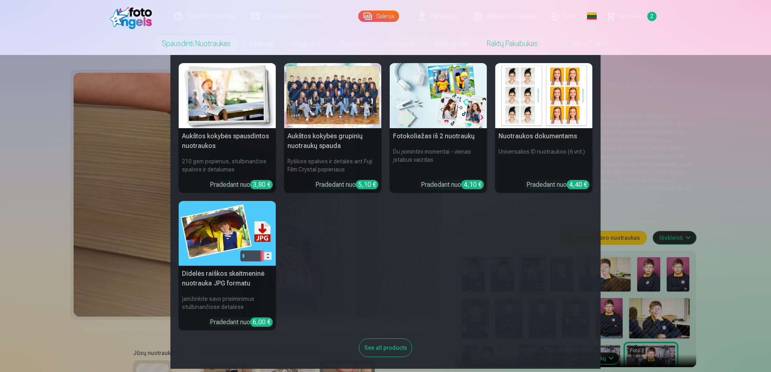
click at [208, 42] on link "Spausdinti nuotraukas" at bounding box center [196, 43] width 88 height 23
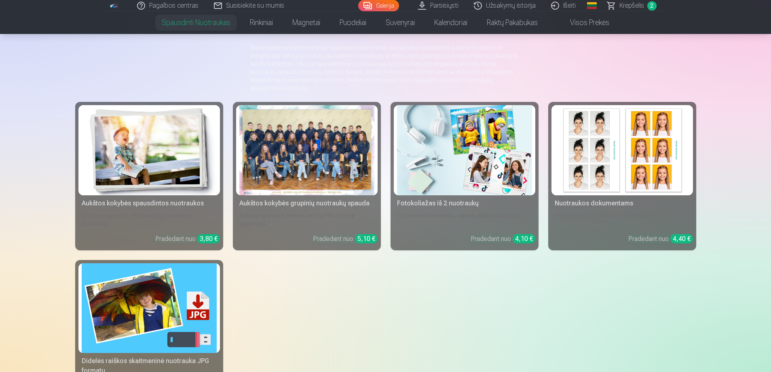
scroll to position [81, 0]
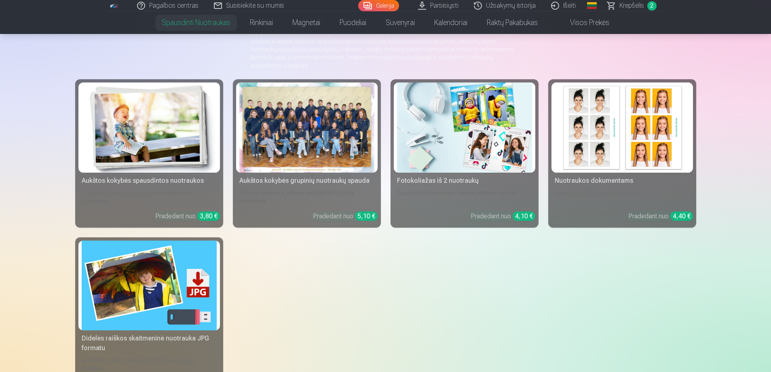
click at [433, 95] on img at bounding box center [464, 128] width 135 height 90
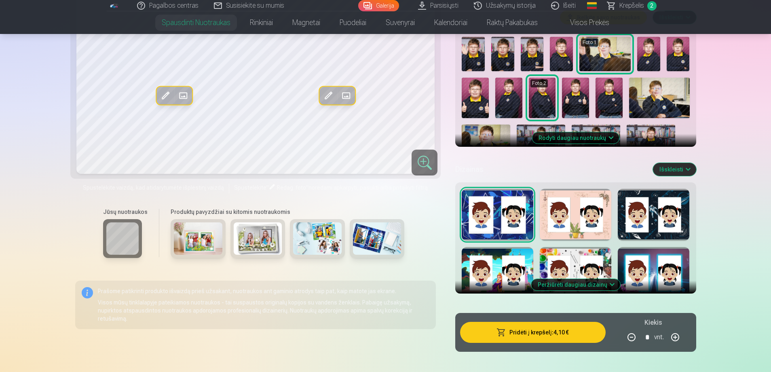
scroll to position [283, 0]
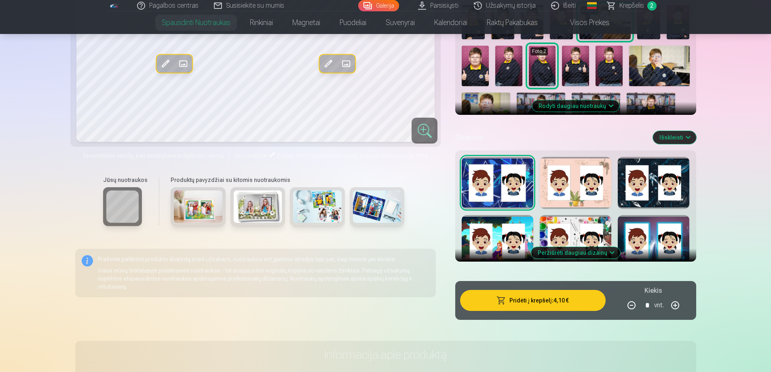
click at [593, 179] on div at bounding box center [576, 183] width 72 height 52
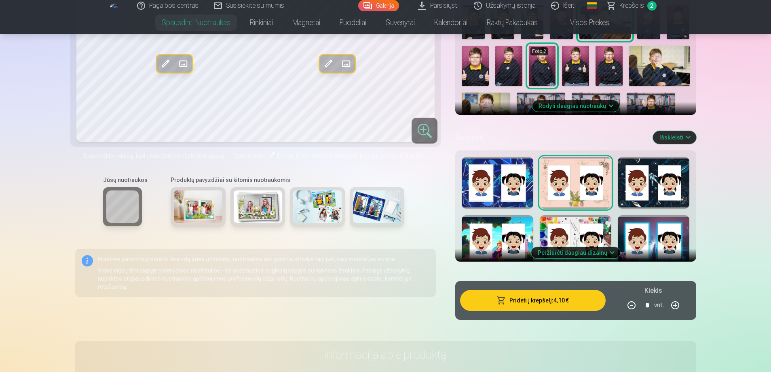
click at [582, 250] on button "Peržiūrėti daugiau dizainų" at bounding box center [575, 252] width 89 height 11
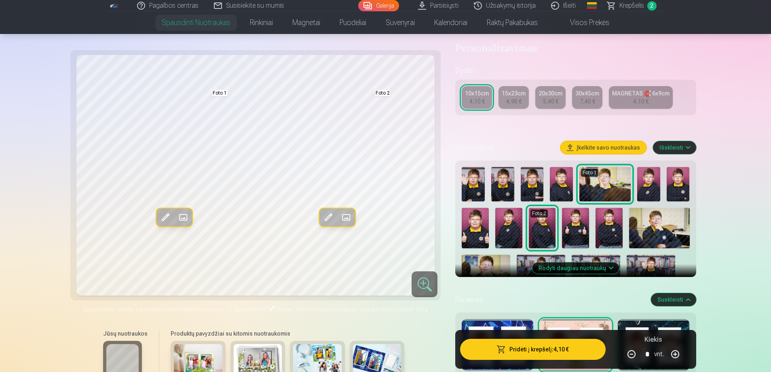
scroll to position [0, 0]
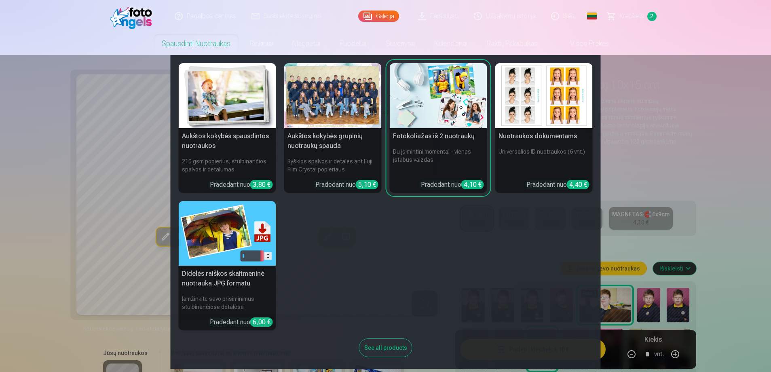
click at [229, 77] on img at bounding box center [227, 95] width 97 height 65
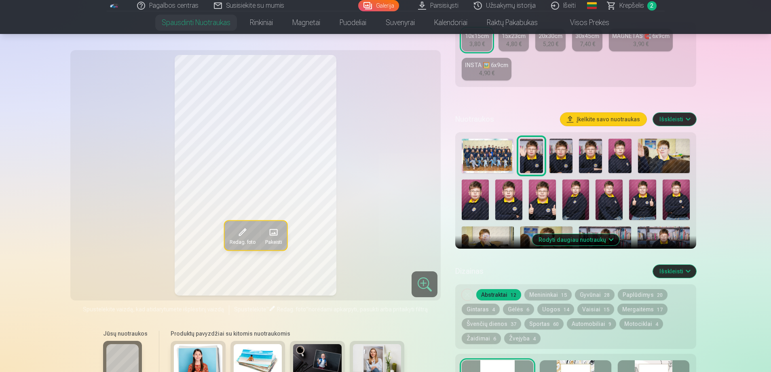
scroll to position [202, 0]
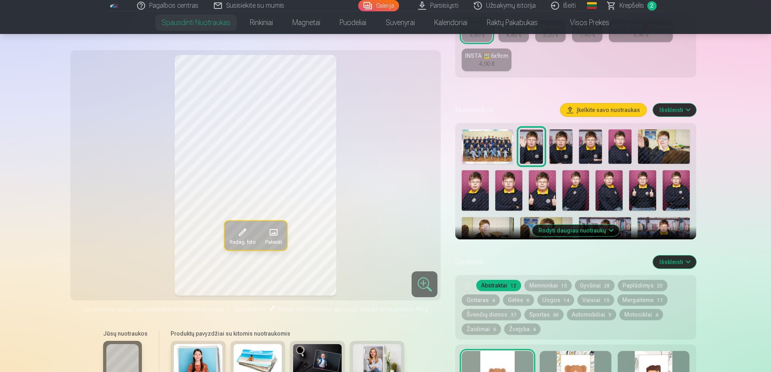
click at [573, 229] on button "Rodyti daugiau nuotraukų" at bounding box center [575, 230] width 87 height 11
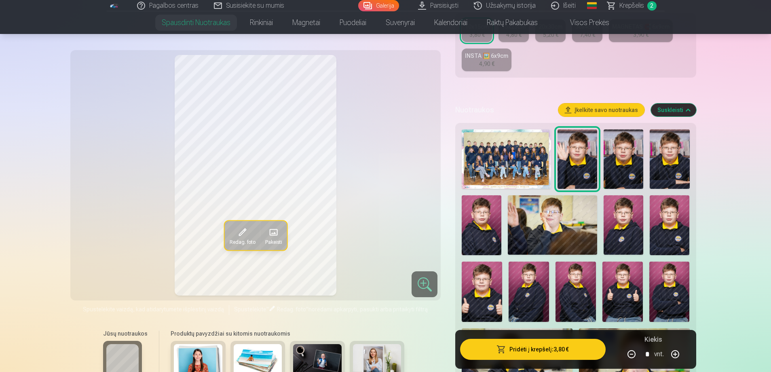
drag, startPoint x: 677, startPoint y: 228, endPoint x: 703, endPoint y: 244, distance: 30.9
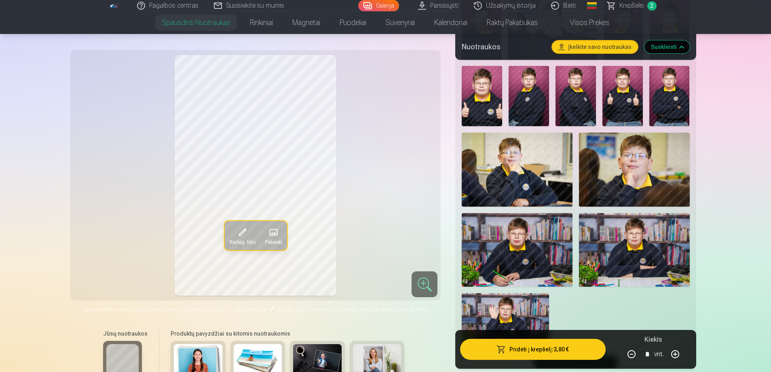
scroll to position [445, 0]
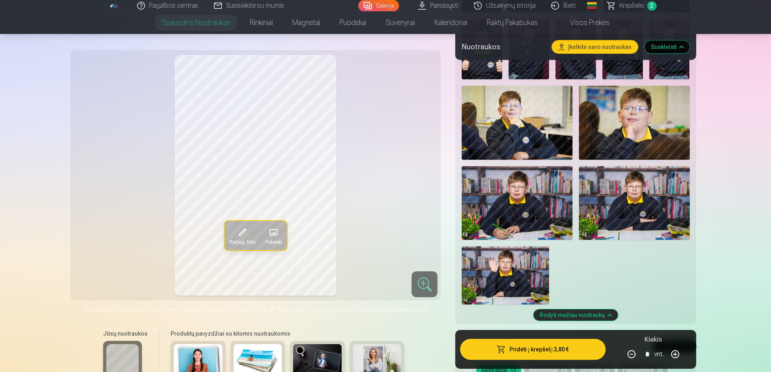
click at [634, 201] on img at bounding box center [634, 203] width 111 height 74
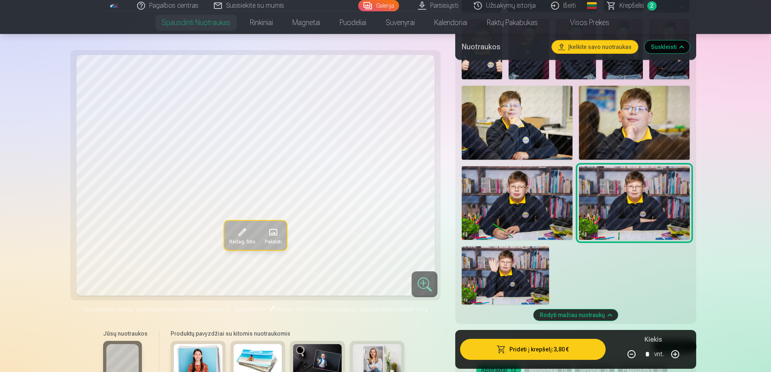
click at [237, 233] on span at bounding box center [242, 232] width 13 height 13
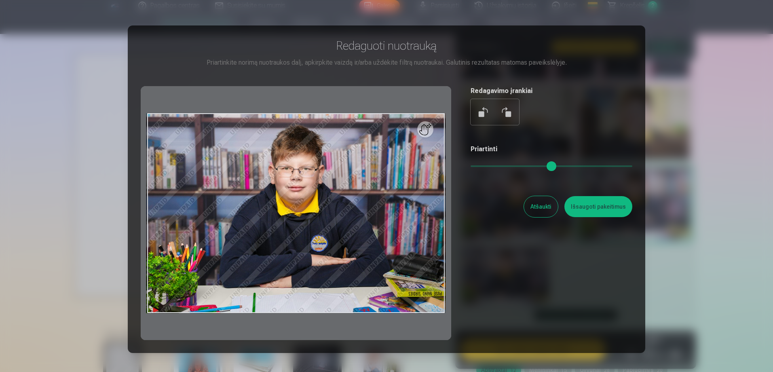
click at [542, 205] on button "Atšaukti" at bounding box center [541, 206] width 34 height 21
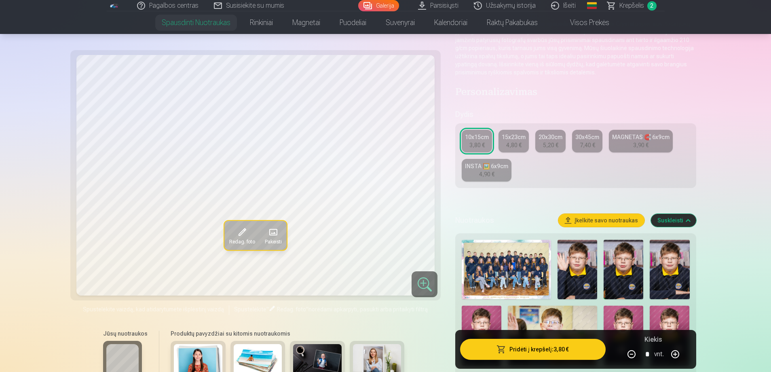
scroll to position [0, 0]
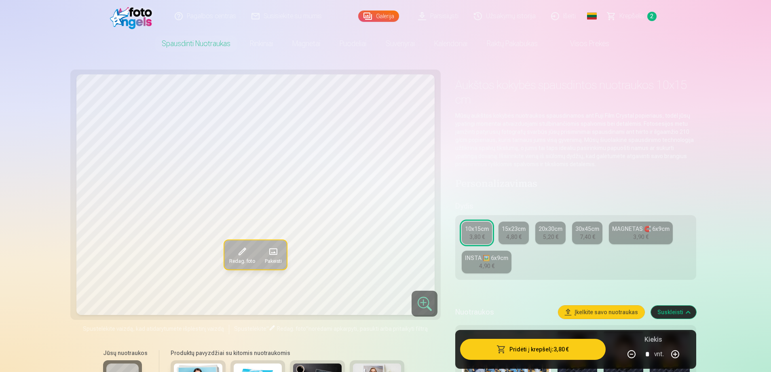
click at [507, 235] on div "4,80 €" at bounding box center [513, 237] width 15 height 8
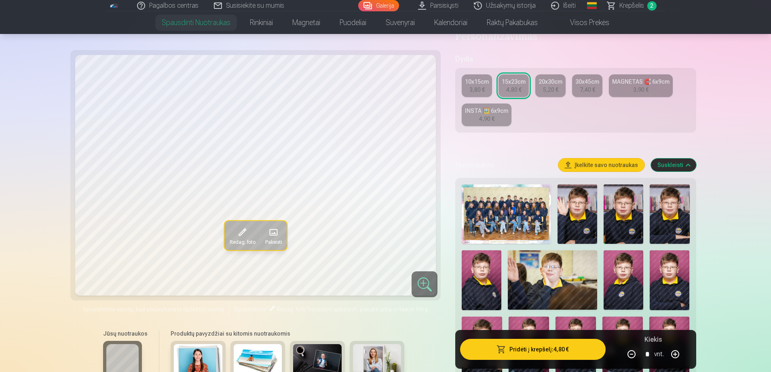
scroll to position [162, 0]
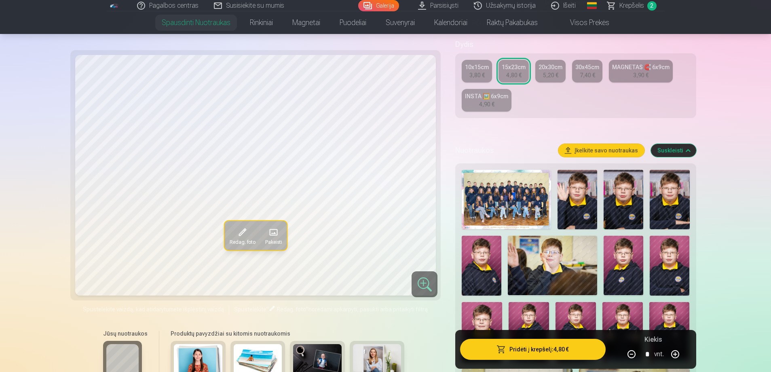
click at [508, 204] on img at bounding box center [506, 199] width 89 height 59
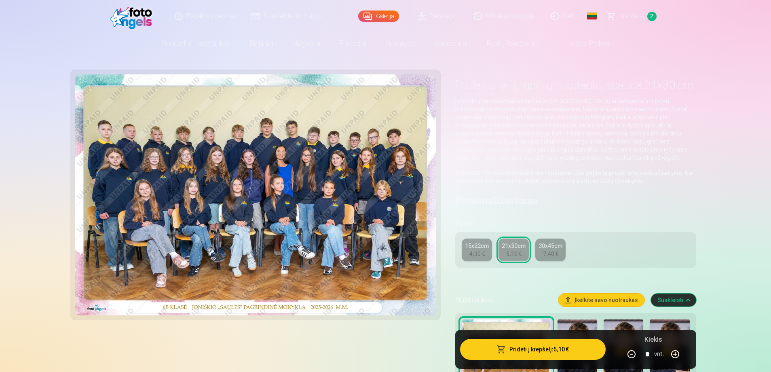
click at [478, 246] on div "15x22cm" at bounding box center [477, 246] width 24 height 8
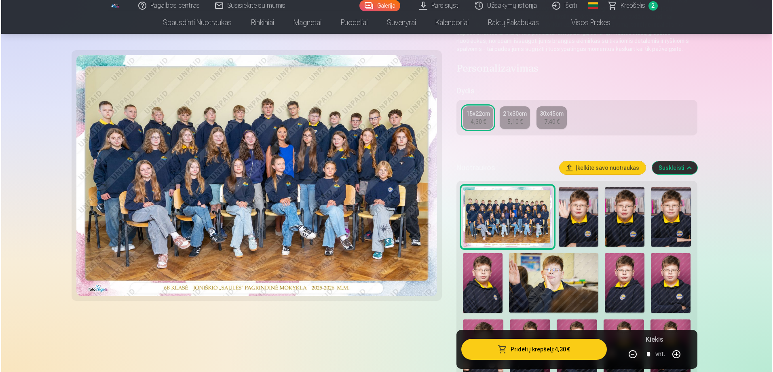
scroll to position [121, 0]
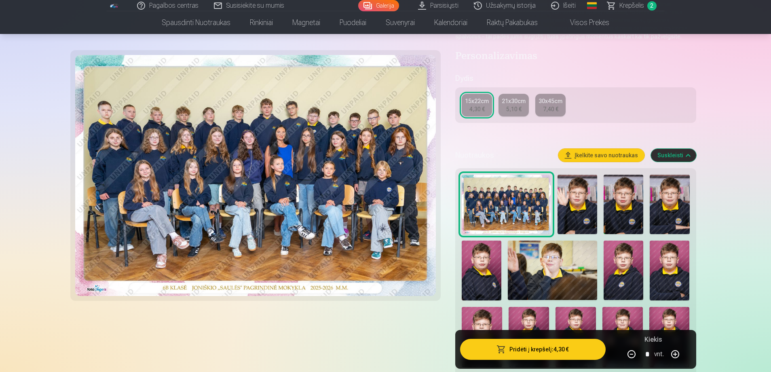
click at [531, 349] on button "Pridėti į krepšelį : 4,30 €" at bounding box center [532, 349] width 145 height 21
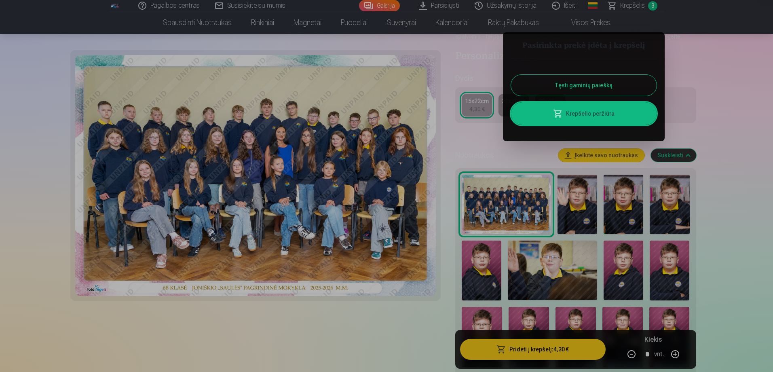
click at [581, 113] on link "Krepšelio peržiūra" at bounding box center [584, 113] width 146 height 23
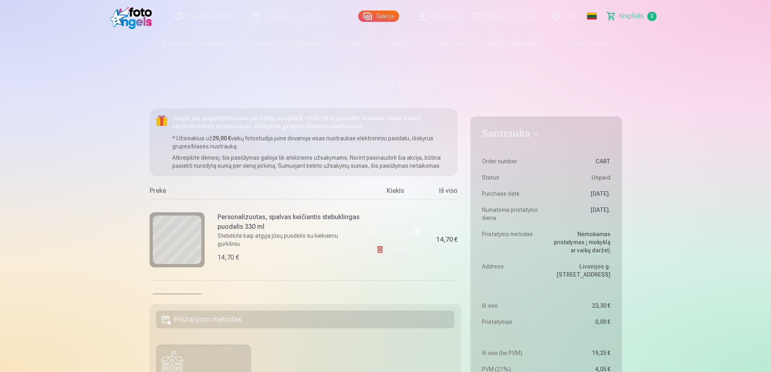
drag, startPoint x: 409, startPoint y: 153, endPoint x: 132, endPoint y: 152, distance: 277.1
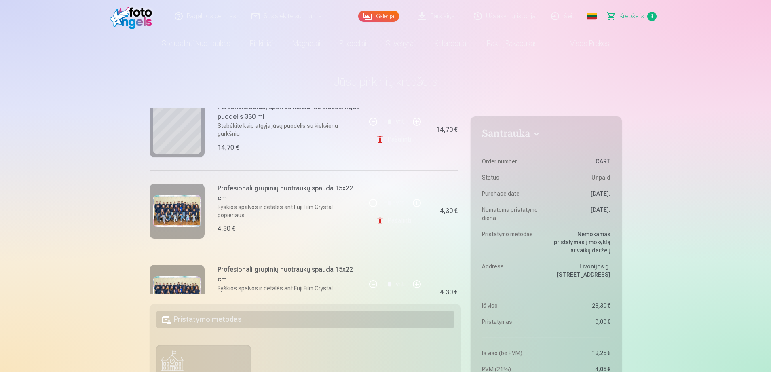
scroll to position [150, 0]
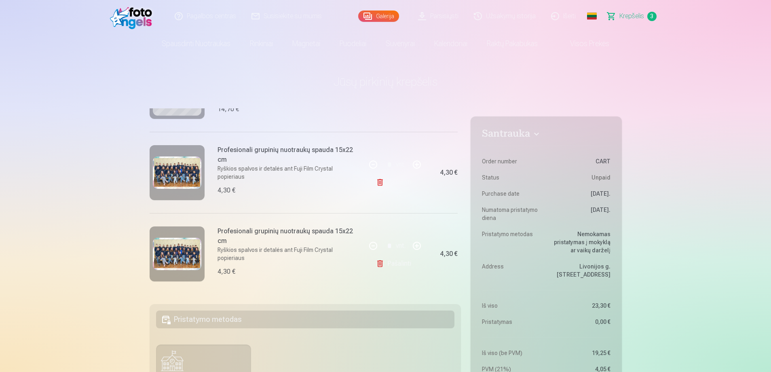
click at [409, 260] on link "Pašalinti" at bounding box center [395, 264] width 38 height 16
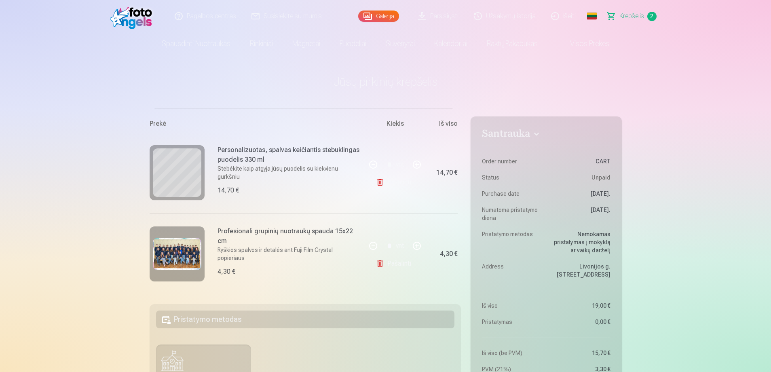
scroll to position [0, 0]
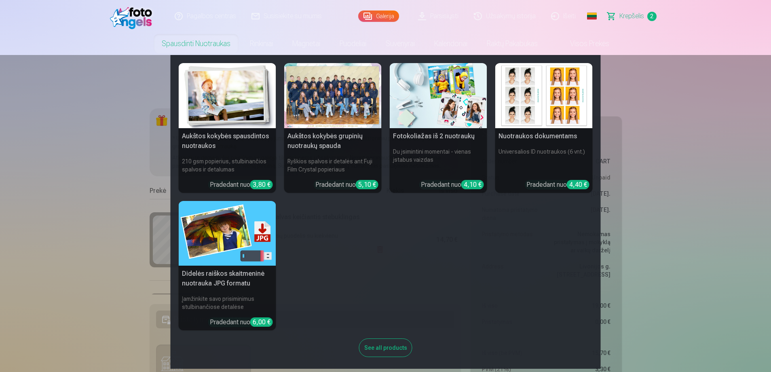
click at [199, 43] on link "Spausdinti nuotraukas" at bounding box center [196, 43] width 88 height 23
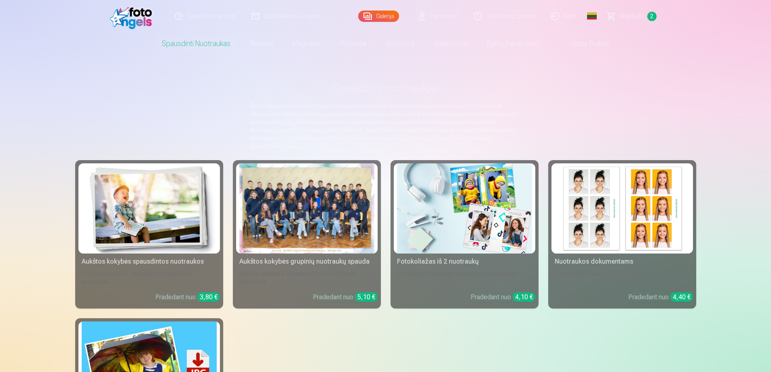
click at [161, 187] on img at bounding box center [149, 208] width 135 height 90
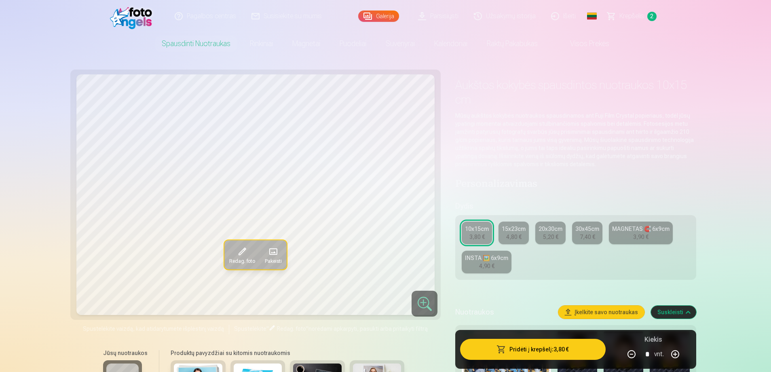
click at [501, 261] on div "INSTA 🖼️ 6x9cm" at bounding box center [486, 258] width 43 height 8
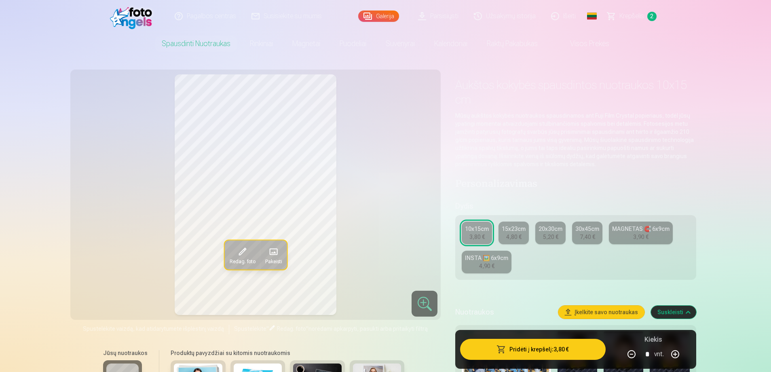
drag, startPoint x: 422, startPoint y: 214, endPoint x: 515, endPoint y: 237, distance: 96.2
click at [515, 237] on div "4,80 €" at bounding box center [513, 237] width 15 height 8
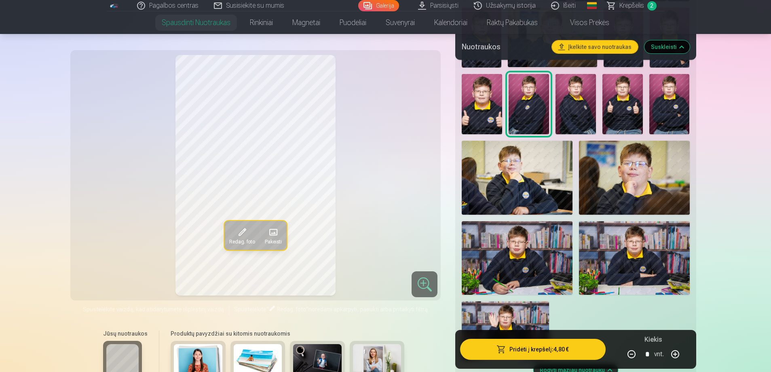
scroll to position [404, 0]
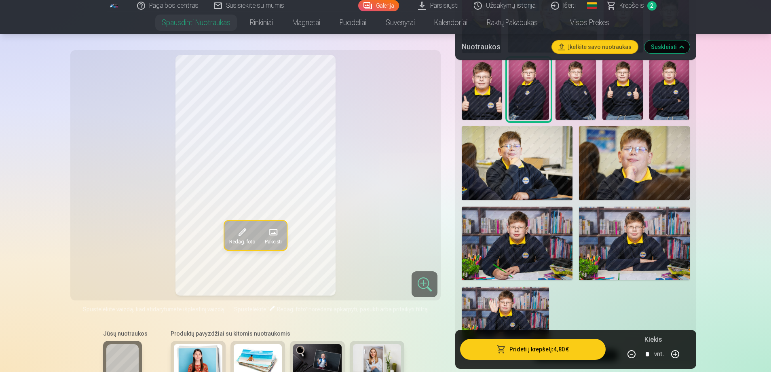
click at [613, 234] on img at bounding box center [634, 244] width 111 height 74
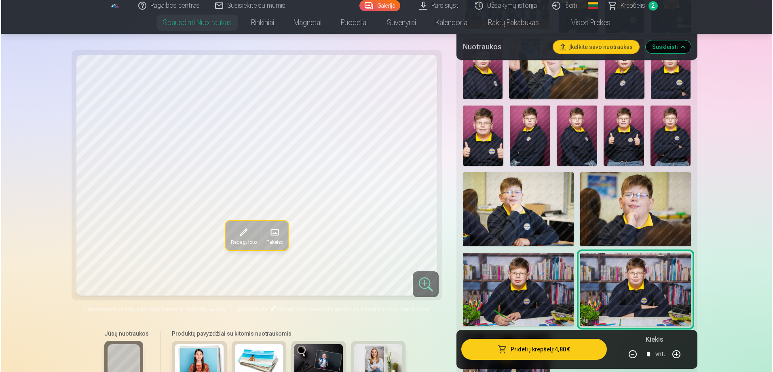
scroll to position [243, 0]
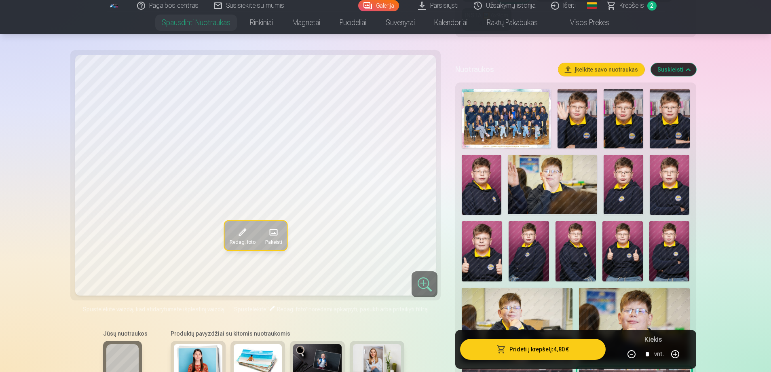
click at [529, 349] on button "Pridėti į krepšelį : 4,80 €" at bounding box center [532, 349] width 145 height 21
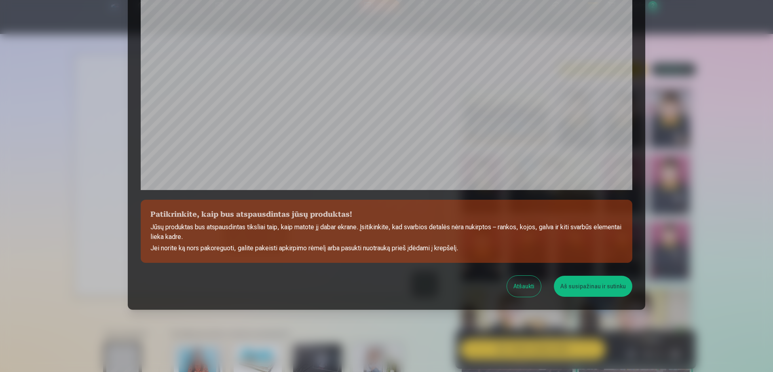
scroll to position [210, 0]
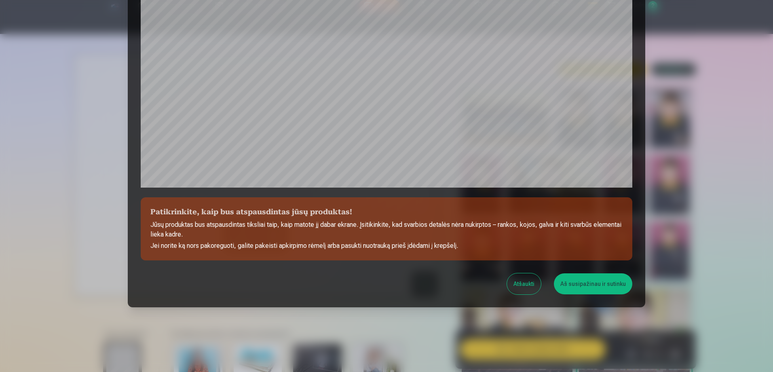
click at [595, 284] on button "Aš susipažinau ir sutinku" at bounding box center [593, 283] width 78 height 21
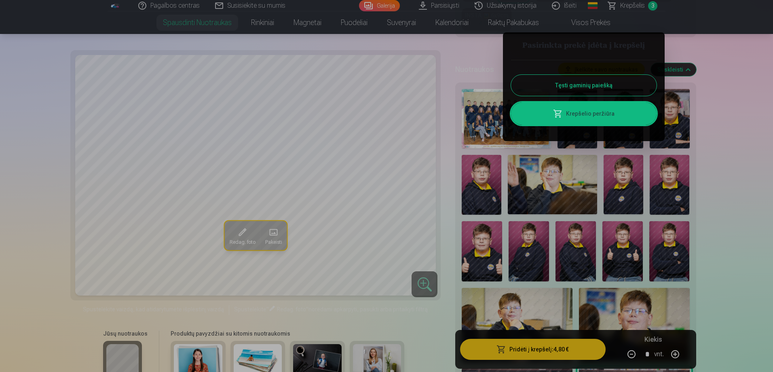
click at [588, 113] on link "Krepšelio peržiūra" at bounding box center [584, 113] width 146 height 23
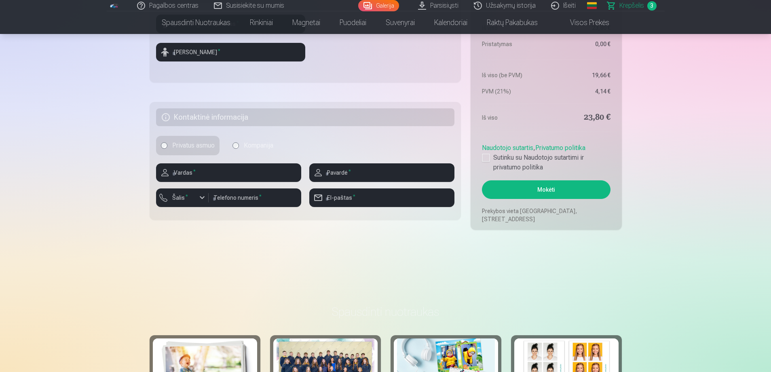
scroll to position [445, 0]
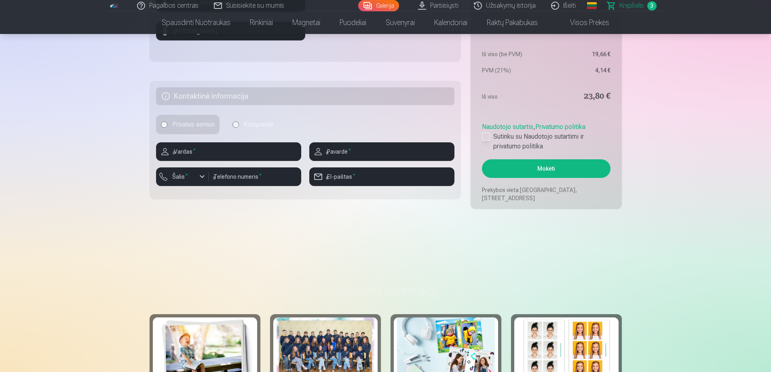
click at [483, 140] on div at bounding box center [486, 137] width 8 height 8
click at [262, 158] on input "text" at bounding box center [228, 151] width 145 height 19
type input "*"
type input "****"
click at [430, 155] on input "text" at bounding box center [381, 151] width 145 height 19
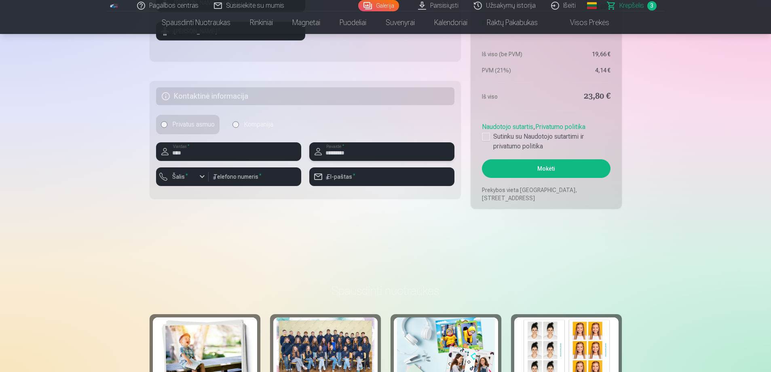
type input "*********"
click at [202, 176] on div "button" at bounding box center [202, 177] width 10 height 10
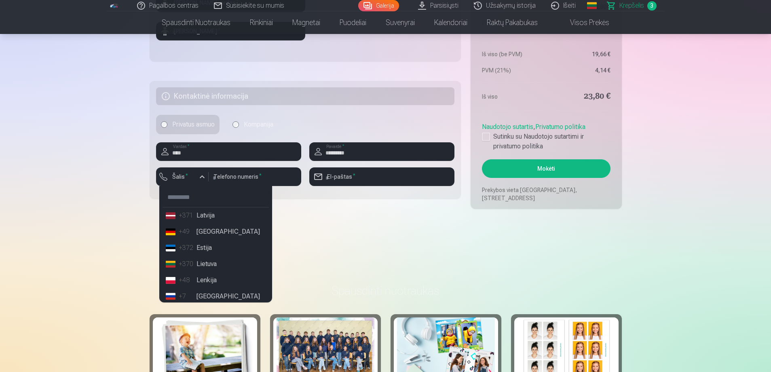
click at [207, 263] on li "+370 Lietuva" at bounding box center [216, 264] width 106 height 16
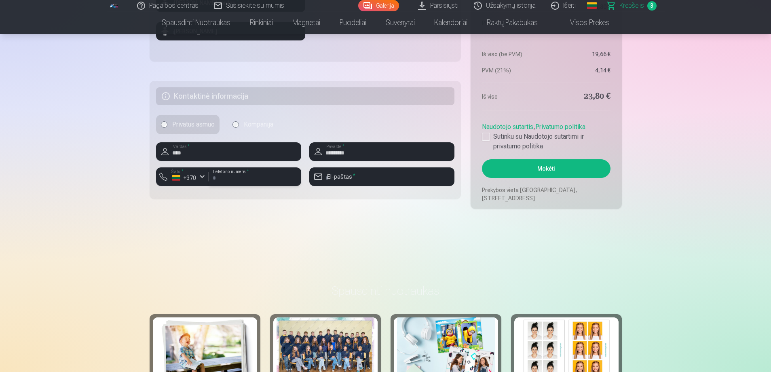
click at [250, 173] on input "number" at bounding box center [255, 176] width 93 height 19
type input "********"
click at [334, 178] on input "email" at bounding box center [381, 176] width 145 height 19
type input "**********"
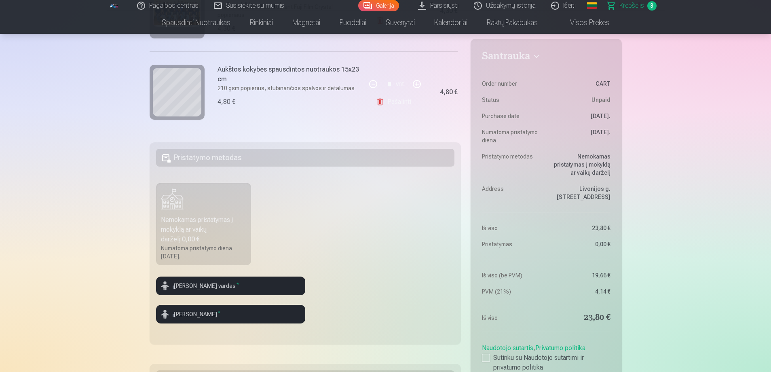
scroll to position [324, 0]
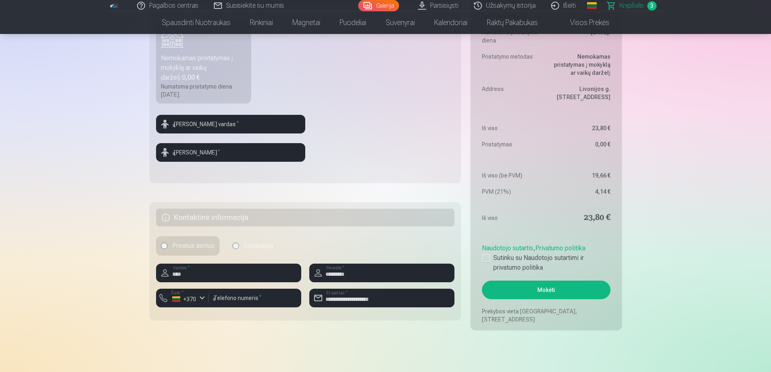
drag, startPoint x: 557, startPoint y: 188, endPoint x: 561, endPoint y: 229, distance: 41.4
drag, startPoint x: 561, startPoint y: 229, endPoint x: 550, endPoint y: 289, distance: 60.9
click at [550, 289] on button "Mokėti" at bounding box center [546, 290] width 128 height 19
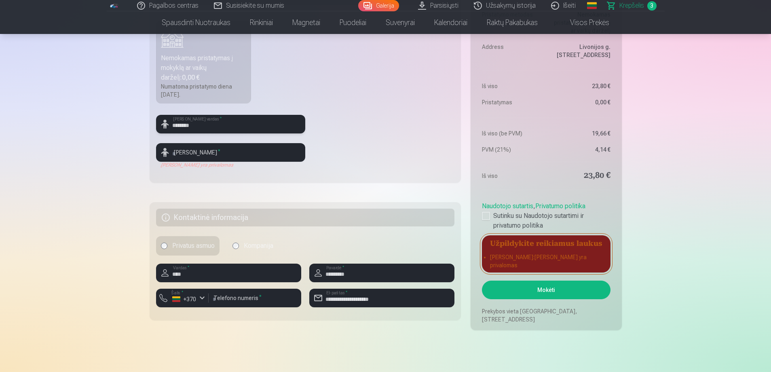
type input "********"
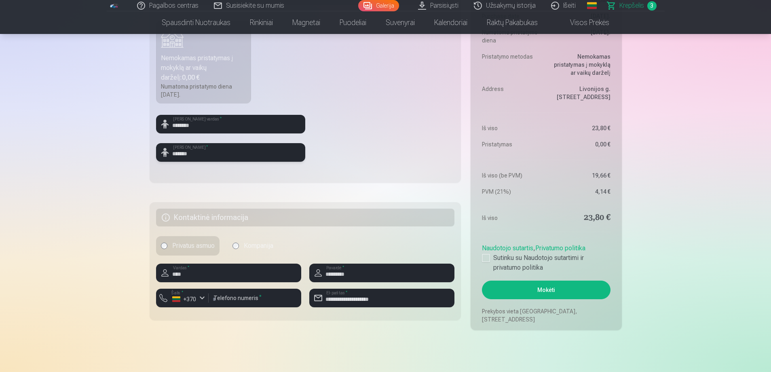
click at [174, 154] on input "*******" at bounding box center [230, 152] width 149 height 19
click at [178, 153] on input "*******" at bounding box center [230, 152] width 149 height 19
click at [175, 152] on input "*******" at bounding box center [230, 152] width 149 height 19
drag, startPoint x: 204, startPoint y: 152, endPoint x: 175, endPoint y: 152, distance: 29.1
click at [175, 152] on input "*******" at bounding box center [230, 152] width 149 height 19
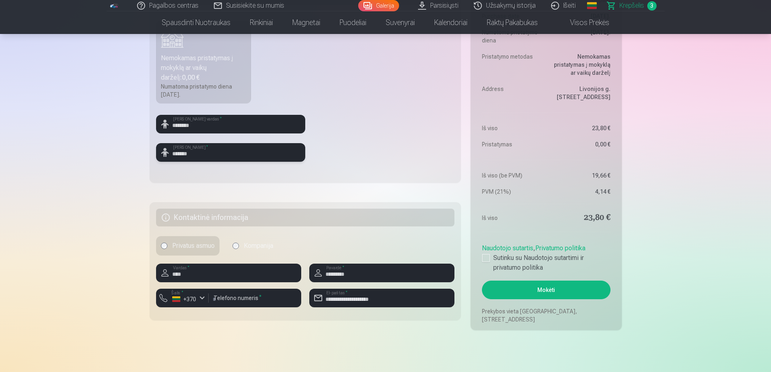
type input "*"
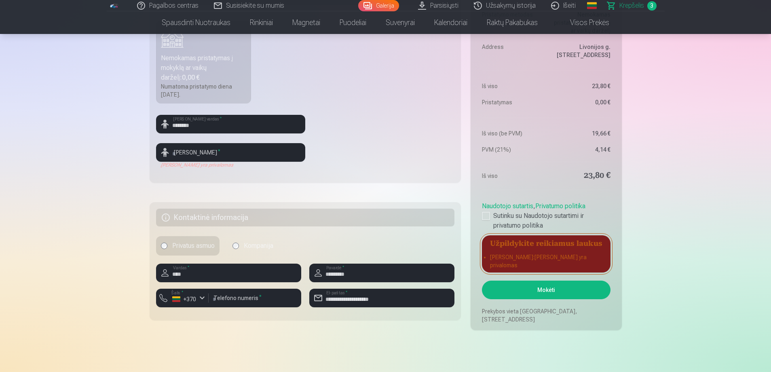
click at [337, 130] on fieldset "Pristatymo metodas Nemokamas pristatymas į mokyklą ar vaikų darželį : 0,00 € Nu…" at bounding box center [306, 82] width 312 height 202
click at [328, 74] on fieldset "Pristatymo metodas Nemokamas pristatymas į mokyklą ar vaikų darželį : 0,00 € Nu…" at bounding box center [306, 82] width 312 height 202
click at [220, 123] on input "********" at bounding box center [230, 124] width 149 height 19
click at [174, 127] on input "********" at bounding box center [230, 124] width 149 height 19
click at [213, 126] on input "********" at bounding box center [230, 124] width 149 height 19
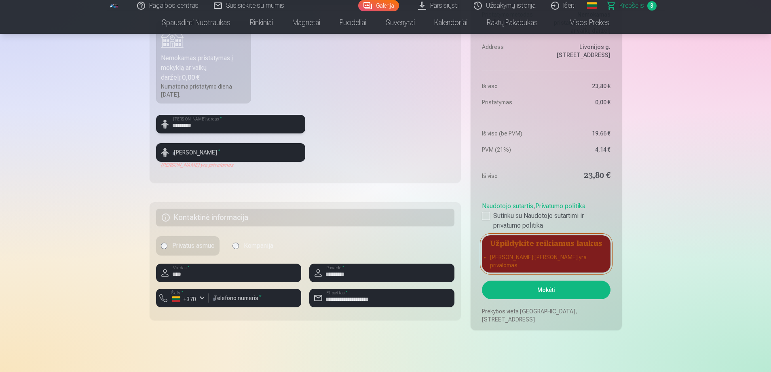
click at [213, 126] on input "********" at bounding box center [230, 124] width 149 height 19
click at [207, 124] on input "**********" at bounding box center [230, 124] width 149 height 19
click at [222, 159] on input "text" at bounding box center [230, 152] width 149 height 19
click at [284, 158] on input "text" at bounding box center [230, 152] width 149 height 19
drag, startPoint x: 328, startPoint y: 148, endPoint x: 323, endPoint y: 149, distance: 4.5
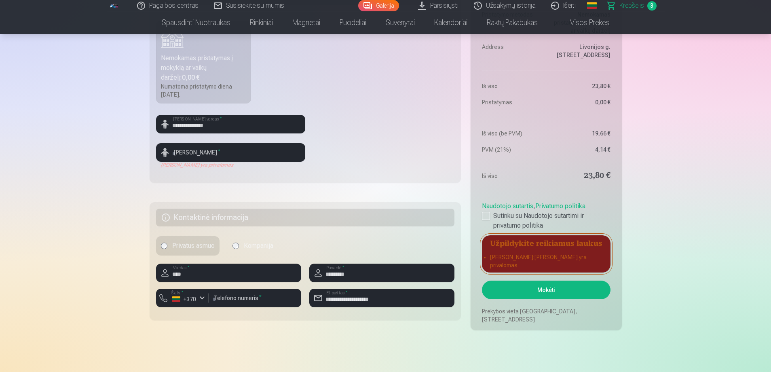
click at [327, 148] on fieldset "**********" at bounding box center [306, 82] width 312 height 202
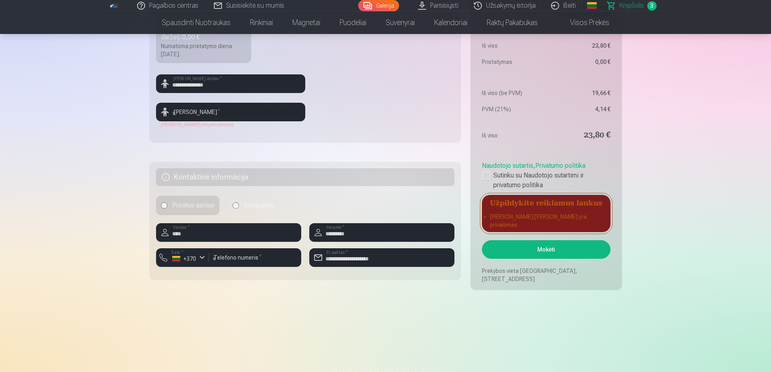
click at [552, 249] on button "Mokėti" at bounding box center [546, 249] width 128 height 19
click at [232, 86] on input "**********" at bounding box center [230, 83] width 149 height 19
type input "********"
drag, startPoint x: 474, startPoint y: 90, endPoint x: 239, endPoint y: 109, distance: 236.2
click at [239, 109] on input "text" at bounding box center [230, 112] width 149 height 19
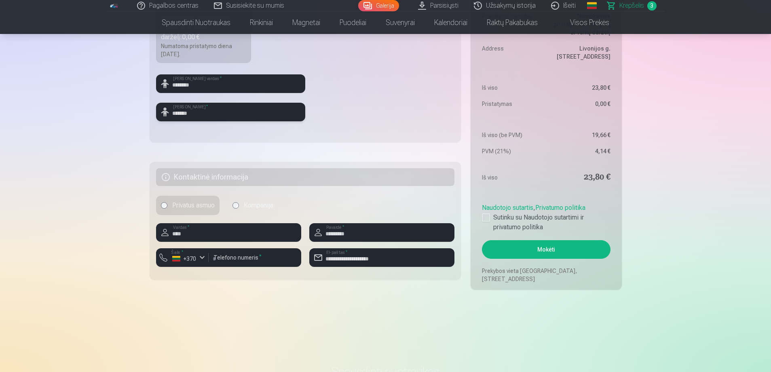
type input "*******"
click at [375, 98] on fieldset "Pristatymo metodas Nemokamas pristatymas į mokyklą ar vaikų darželį : 0,00 € Nu…" at bounding box center [306, 41] width 312 height 202
click at [555, 244] on button "Mokėti" at bounding box center [546, 249] width 128 height 19
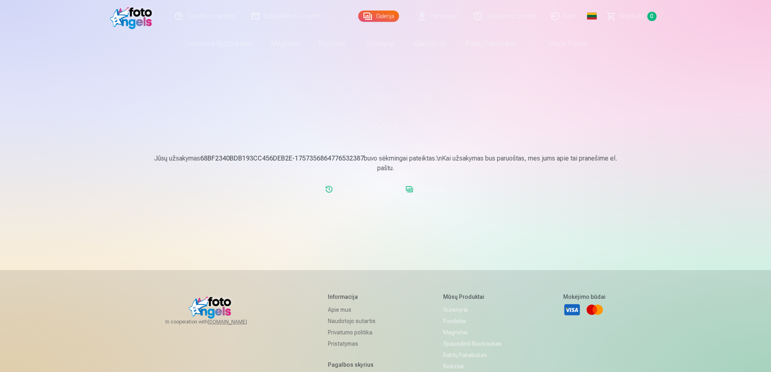
click at [449, 20] on link "Parsisiųsti" at bounding box center [439, 16] width 56 height 32
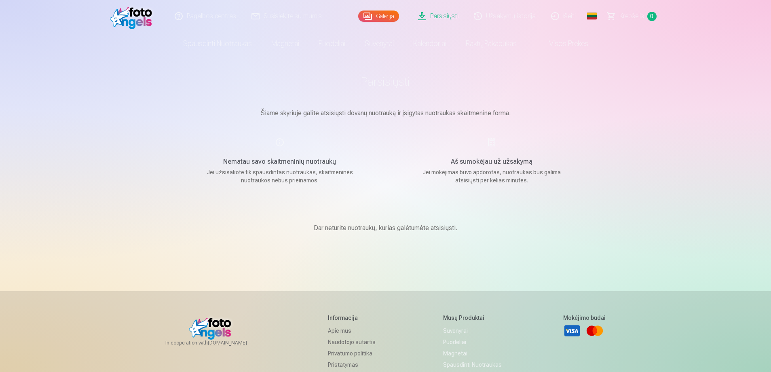
click at [381, 112] on p "Šiame skyriuje galite atsisiųsti dovanų nuotrauką ir įsigytas nuotraukas skaitm…" at bounding box center [386, 113] width 404 height 10
click at [523, 14] on link "Užsakymų istorija" at bounding box center [505, 16] width 77 height 32
